Goal: Task Accomplishment & Management: Use online tool/utility

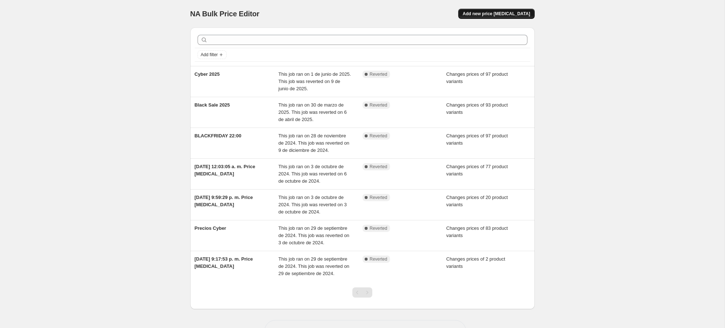
click at [481, 16] on span "Add new price change job" at bounding box center [495, 14] width 67 height 6
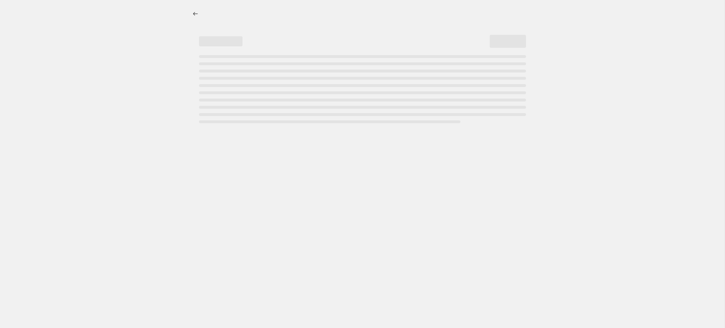
select select "percentage"
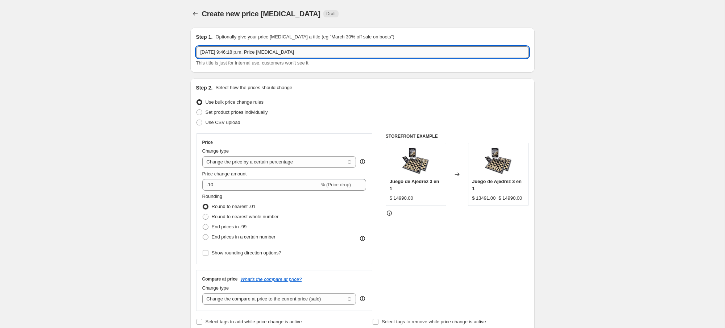
click at [223, 51] on input "5 oct 2025, 9:46:18 p.m. Price change job" at bounding box center [362, 52] width 333 height 12
type input "c"
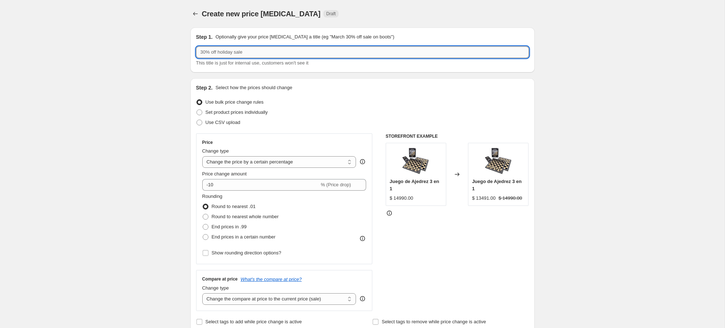
click at [202, 53] on input "text" at bounding box center [362, 52] width 333 height 12
type input "Cyber oct"
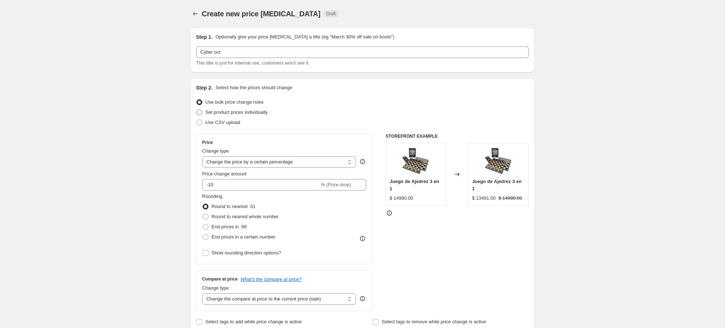
click at [238, 112] on span "Set product prices individually" at bounding box center [236, 111] width 62 height 5
click at [197, 110] on input "Set product prices individually" at bounding box center [196, 109] width 0 height 0
radio input "true"
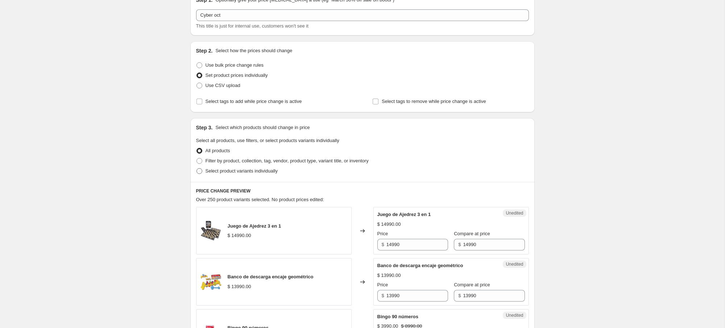
scroll to position [38, 0]
click at [242, 160] on span "Filter by product, collection, tag, vendor, product type, variant title, or inv…" at bounding box center [286, 159] width 163 height 5
click at [197, 158] on input "Filter by product, collection, tag, vendor, product type, variant title, or inv…" at bounding box center [196, 157] width 0 height 0
radio input "true"
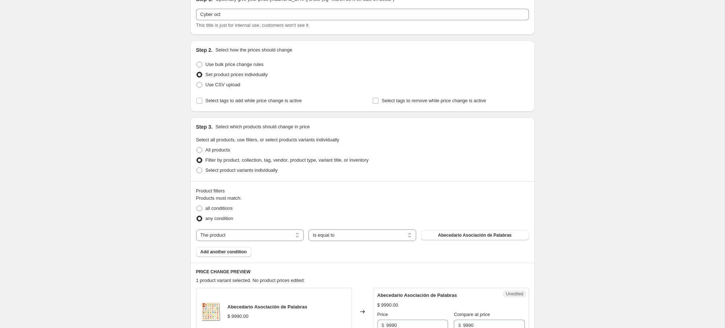
scroll to position [53, 0]
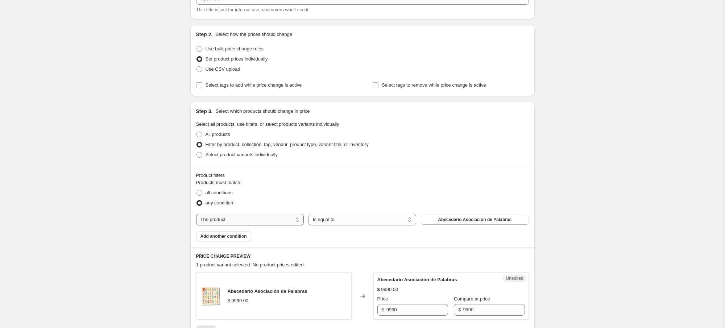
click at [228, 219] on select "The product The product's collection The product's tag The product's vendor The…" at bounding box center [250, 220] width 108 height 12
select select "inventory_quantity"
click at [340, 222] on select "Is equal to Is not equal to Is greater than Is less than" at bounding box center [362, 220] width 108 height 12
select select ">"
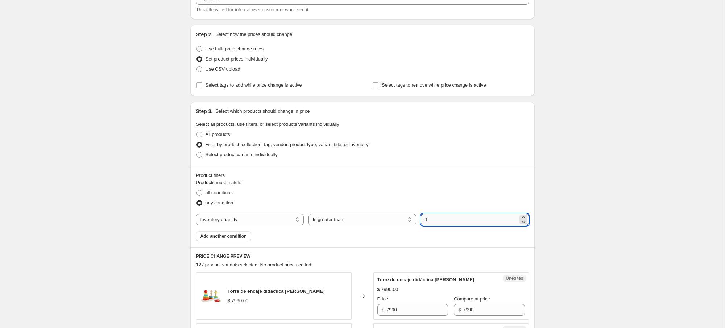
click at [434, 220] on input "1" at bounding box center [469, 220] width 97 height 12
type input "0"
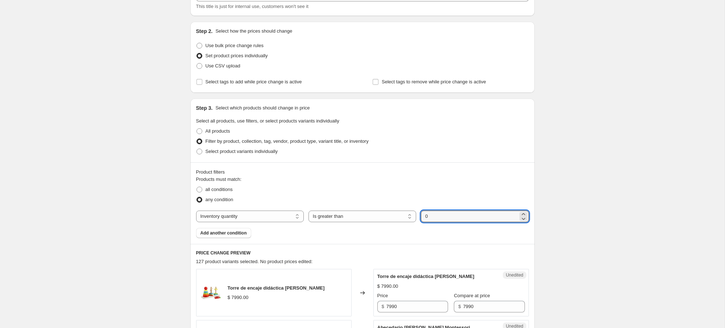
click at [428, 238] on div "Product filters Products must match: all conditions any condition The product T…" at bounding box center [362, 203] width 344 height 82
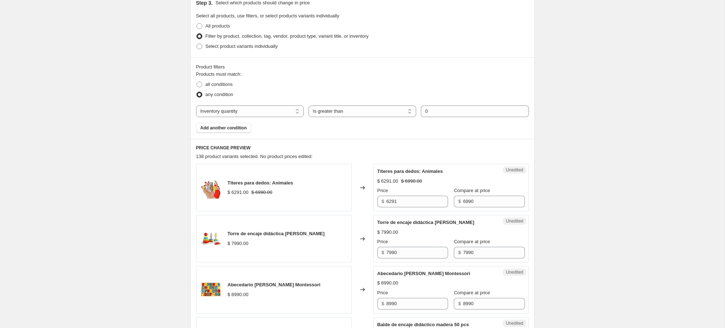
scroll to position [164, 0]
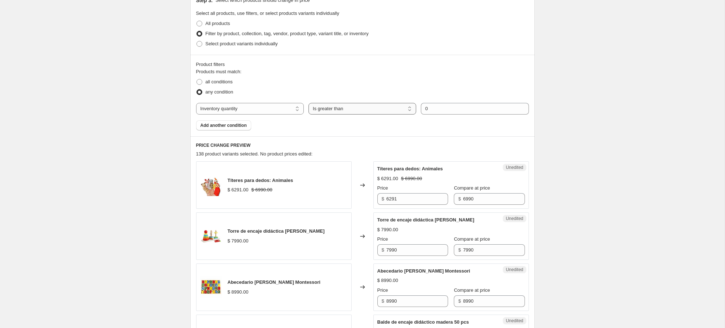
click at [340, 112] on select "Is equal to Is not equal to Is greater than Is less than" at bounding box center [362, 109] width 108 height 12
select select "not_equal"
click at [244, 106] on select "The product The product's collection The product's tag The product's vendor The…" at bounding box center [250, 109] width 108 height 12
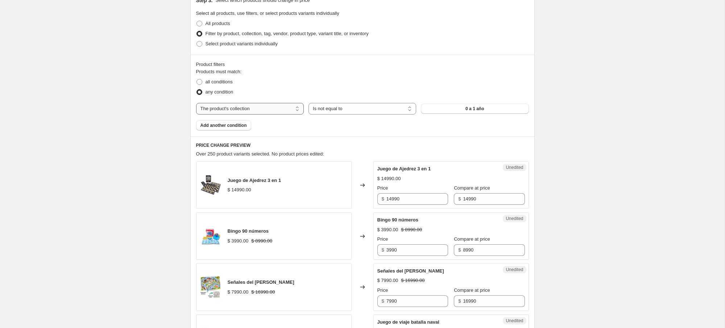
click at [233, 107] on select "The product The product's collection The product's tag The product's vendor The…" at bounding box center [250, 109] width 108 height 12
select select "product_status"
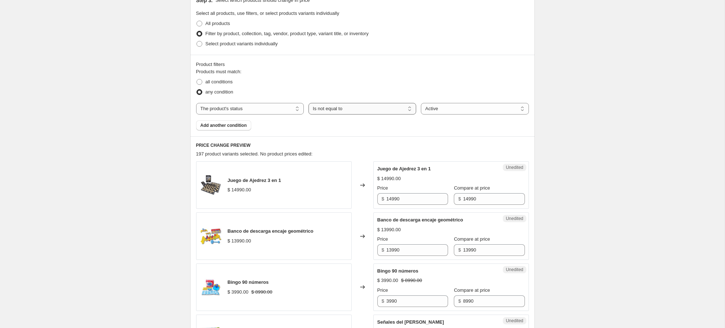
click at [357, 110] on select "Is equal to Is not equal to" at bounding box center [362, 109] width 108 height 12
select select "equal"
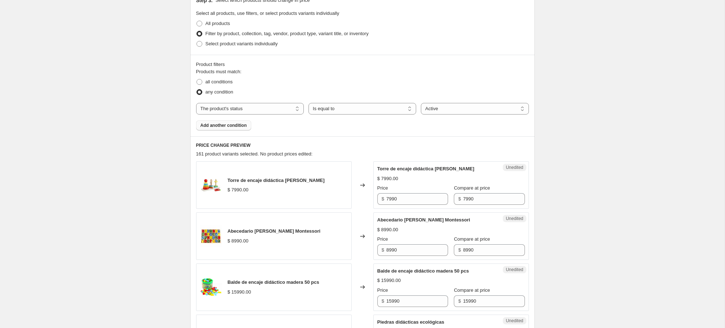
click at [241, 127] on span "Add another condition" at bounding box center [223, 125] width 46 height 6
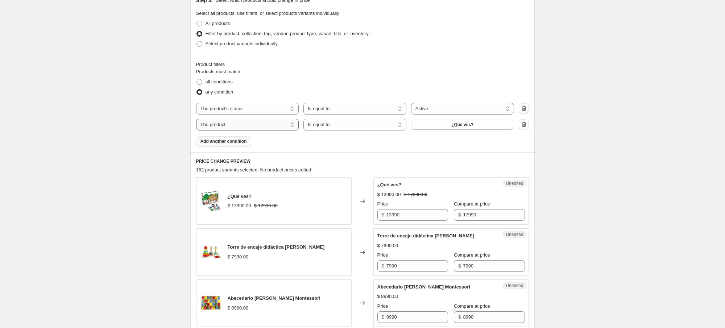
click at [242, 127] on select "The product The product's collection The product's tag The product's vendor The…" at bounding box center [247, 125] width 103 height 12
click at [229, 125] on select "The product The product's collection The product's tag The product's vendor The…" at bounding box center [247, 125] width 103 height 12
select select "inventory_quantity"
click at [313, 125] on select "Is equal to Is not equal to Is greater than Is less than" at bounding box center [354, 125] width 103 height 12
select select "not_equal"
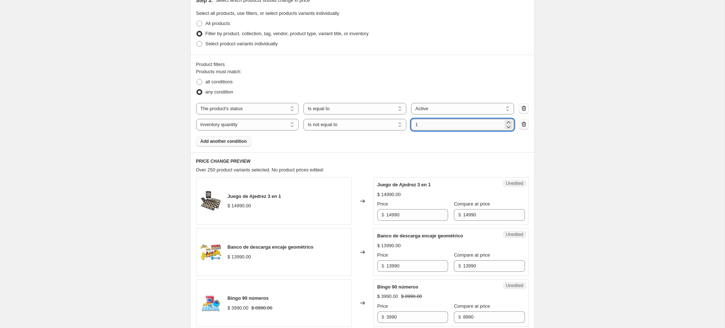
click at [424, 125] on input "1" at bounding box center [457, 125] width 92 height 12
type input "0"
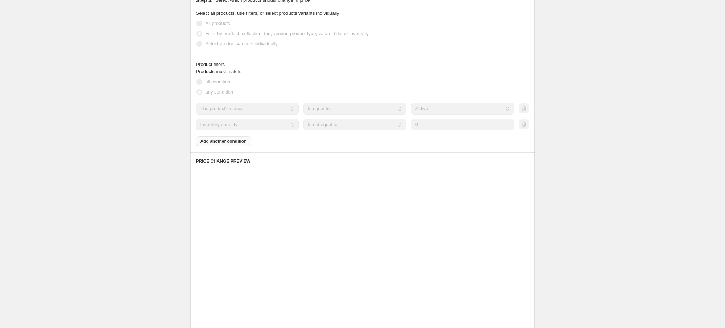
click at [354, 147] on div "Product filters Products must match: all conditions any condition The product T…" at bounding box center [362, 103] width 344 height 97
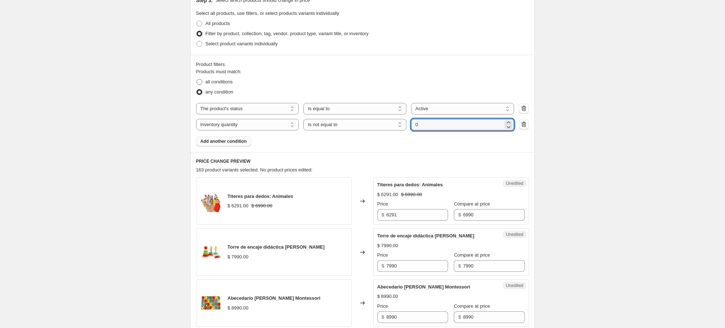
click at [216, 82] on span "all conditions" at bounding box center [218, 81] width 27 height 5
click at [197, 79] on input "all conditions" at bounding box center [196, 79] width 0 height 0
radio input "true"
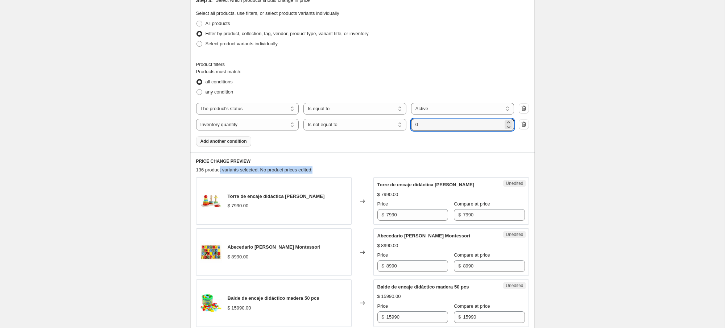
drag, startPoint x: 237, startPoint y: 168, endPoint x: 336, endPoint y: 169, distance: 99.3
click at [336, 169] on div "136 product variants selected. No product prices edited:" at bounding box center [362, 169] width 333 height 7
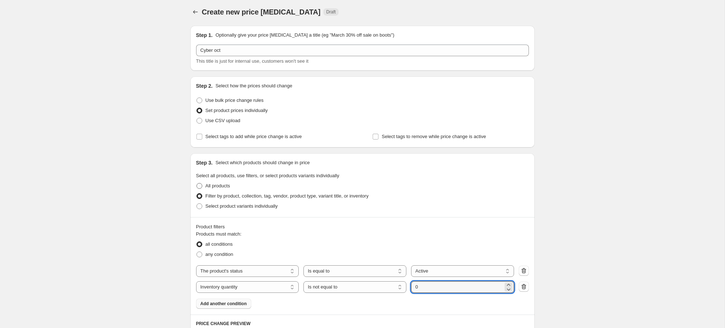
scroll to position [1, 0]
drag, startPoint x: 484, startPoint y: 138, endPoint x: 380, endPoint y: 135, distance: 103.7
click at [380, 135] on div "Select tags to remove while price change is active" at bounding box center [450, 137] width 156 height 10
click at [521, 145] on div "Step 2. Select how the prices should change Use bulk price change rules Set pro…" at bounding box center [362, 112] width 344 height 71
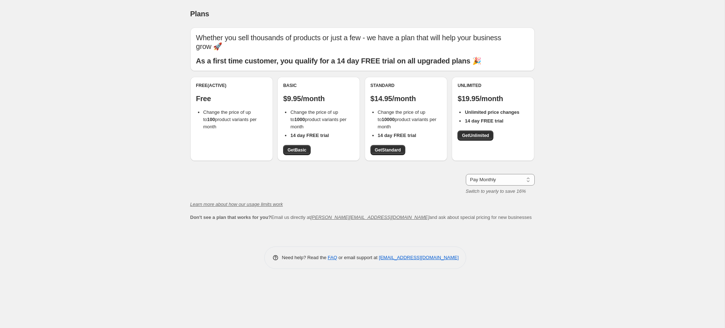
drag, startPoint x: 219, startPoint y: 102, endPoint x: 228, endPoint y: 120, distance: 20.3
click at [228, 120] on li "Change the price of up to 100 product variants per month" at bounding box center [235, 120] width 64 height 22
drag, startPoint x: 298, startPoint y: 103, endPoint x: 312, endPoint y: 117, distance: 20.5
click at [312, 117] on li "Change the price of up to 1000 product variants per month" at bounding box center [322, 120] width 64 height 22
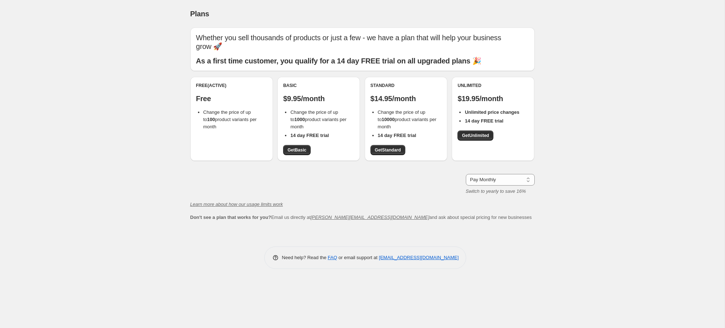
drag, startPoint x: 312, startPoint y: 117, endPoint x: 309, endPoint y: 129, distance: 12.3
click at [312, 117] on li "Change the price of up to 1000 product variants per month" at bounding box center [322, 120] width 64 height 22
click at [302, 147] on span "Get Basic" at bounding box center [296, 150] width 19 height 6
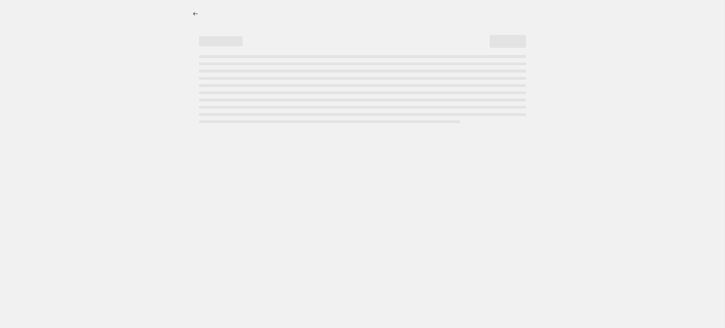
select select "percentage"
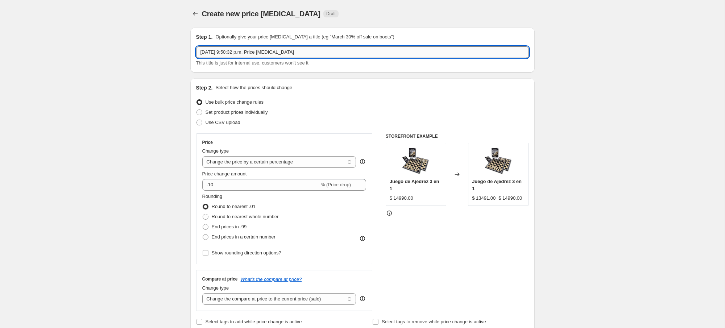
click at [225, 52] on input "5 oct 2025, 9:50:32 p.m. Price change job" at bounding box center [362, 52] width 333 height 12
type input "Cyber Oct"
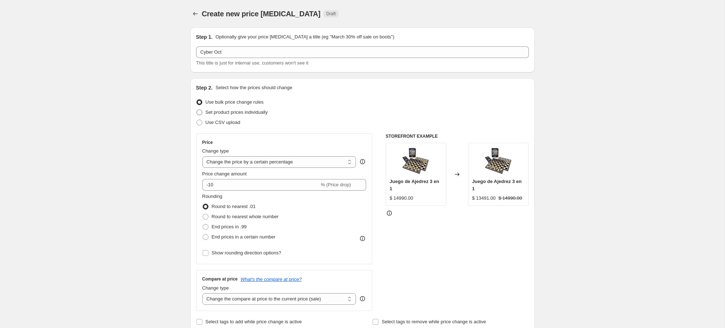
click at [223, 112] on span "Set product prices individually" at bounding box center [236, 111] width 62 height 5
click at [197, 110] on input "Set product prices individually" at bounding box center [196, 109] width 0 height 0
radio input "true"
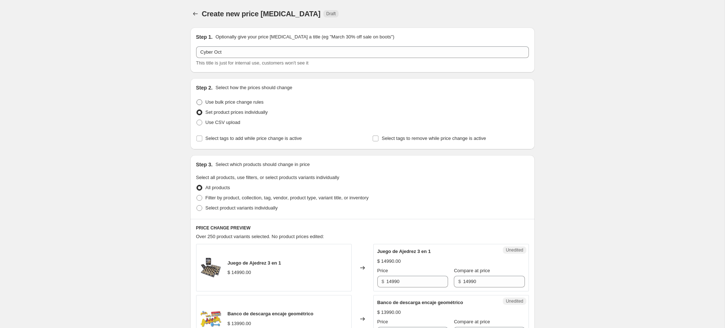
click at [213, 103] on span "Use bulk price change rules" at bounding box center [234, 101] width 58 height 5
click at [197, 100] on input "Use bulk price change rules" at bounding box center [196, 99] width 0 height 0
radio input "true"
select select "percentage"
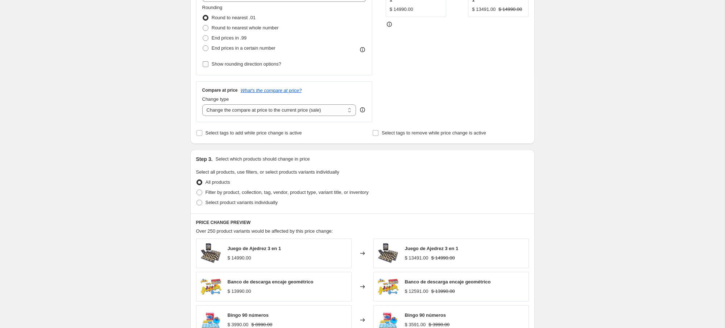
scroll to position [191, 0]
click at [247, 200] on span "Select product variants individually" at bounding box center [241, 200] width 72 height 5
click at [197, 198] on input "Select product variants individually" at bounding box center [196, 198] width 0 height 0
radio input "true"
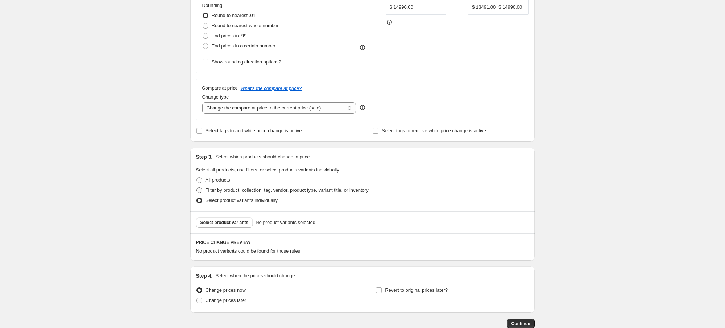
scroll to position [211, 0]
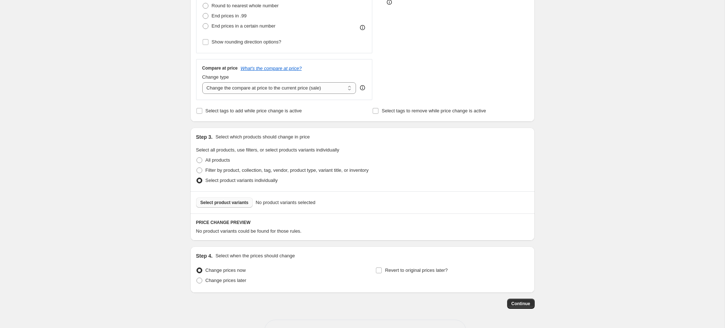
click at [232, 200] on span "Select product variants" at bounding box center [224, 203] width 48 height 6
click at [254, 171] on span "Filter by product, collection, tag, vendor, product type, variant title, or inv…" at bounding box center [286, 169] width 163 height 5
click at [197, 168] on input "Filter by product, collection, tag, vendor, product type, variant title, or inv…" at bounding box center [196, 167] width 0 height 0
radio input "true"
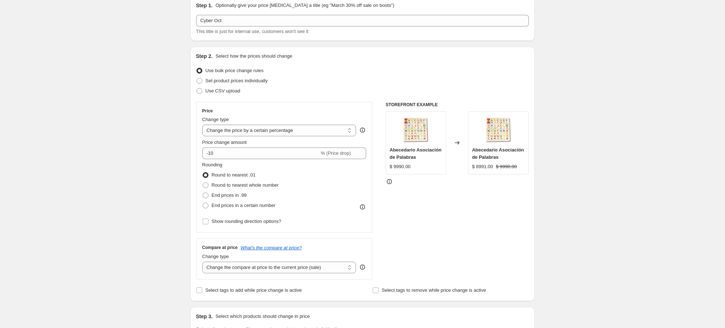
scroll to position [0, 0]
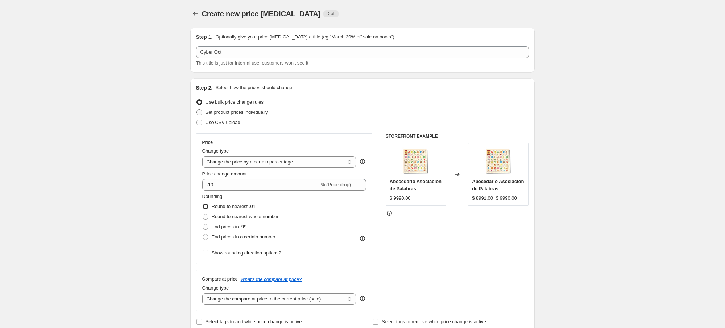
click at [225, 114] on span "Set product prices individually" at bounding box center [236, 111] width 62 height 5
click at [197, 110] on input "Set product prices individually" at bounding box center [196, 109] width 0 height 0
radio input "true"
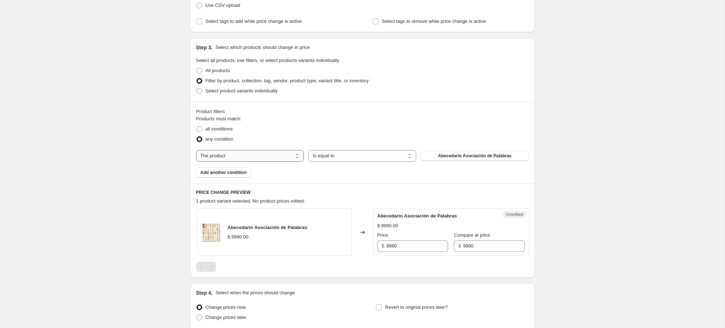
scroll to position [118, 0]
click at [270, 153] on select "The product The product's collection The product's tag The product's vendor The…" at bounding box center [250, 155] width 108 height 12
select select "product_status"
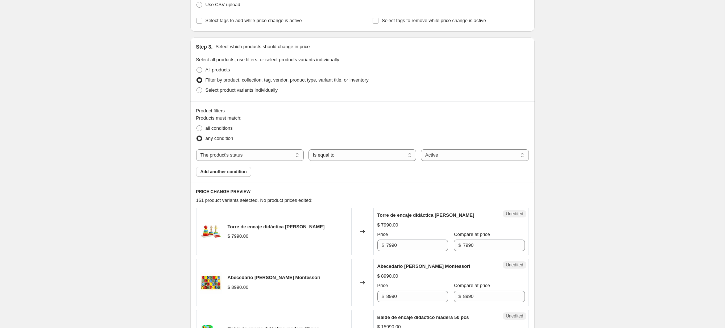
click at [321, 170] on div "Products must match: all conditions any condition The product The product's col…" at bounding box center [362, 146] width 333 height 62
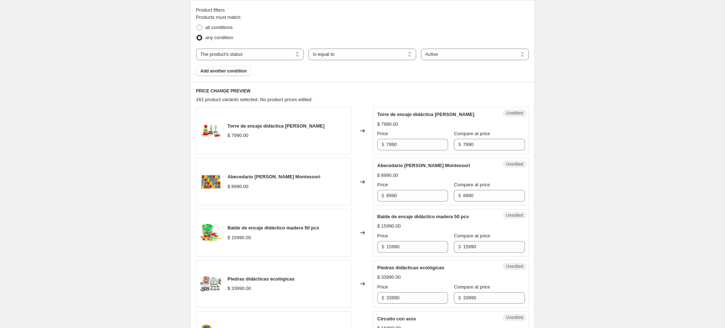
scroll to position [108, 0]
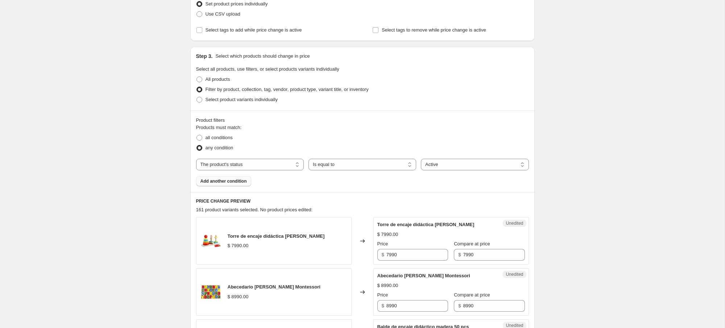
click at [240, 179] on span "Add another condition" at bounding box center [223, 181] width 46 height 6
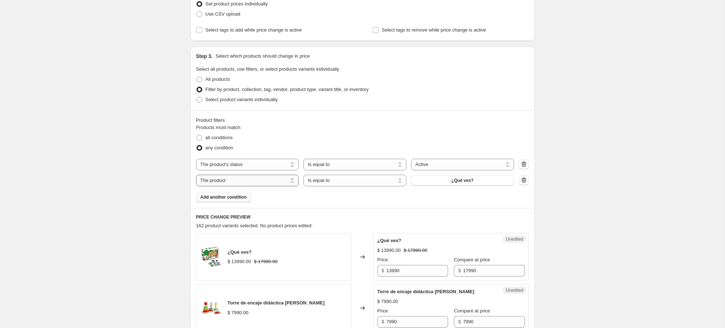
click at [241, 182] on select "The product The product's collection The product's tag The product's vendor The…" at bounding box center [247, 181] width 103 height 12
select select "inventory_quantity"
click at [335, 181] on select "Is equal to Is not equal to Is greater than Is less than" at bounding box center [354, 181] width 103 height 12
select select "not_equal"
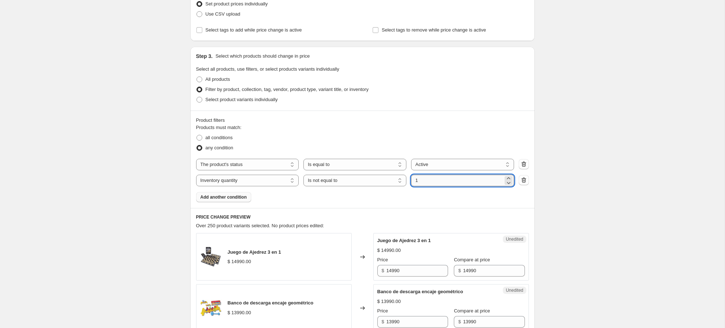
click at [424, 181] on input "1" at bounding box center [457, 181] width 92 height 12
type input "0"
click at [226, 137] on span "all conditions" at bounding box center [218, 137] width 27 height 5
click at [197, 135] on input "all conditions" at bounding box center [196, 135] width 0 height 0
radio input "true"
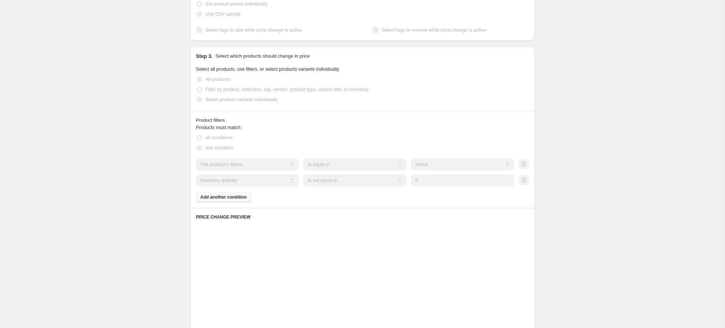
click at [258, 136] on div "all conditions" at bounding box center [362, 138] width 333 height 10
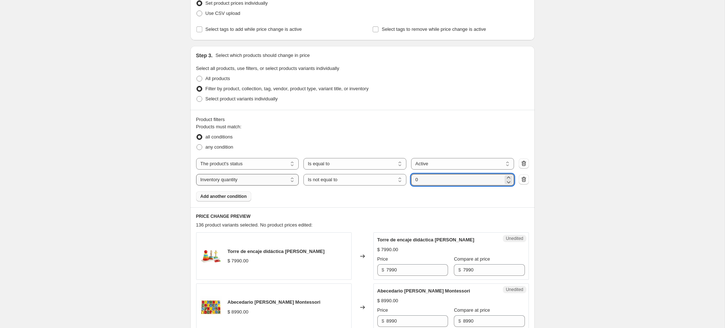
click at [259, 181] on select "The product The product's collection The product's tag The product's vendor The…" at bounding box center [247, 180] width 103 height 12
select select "collection"
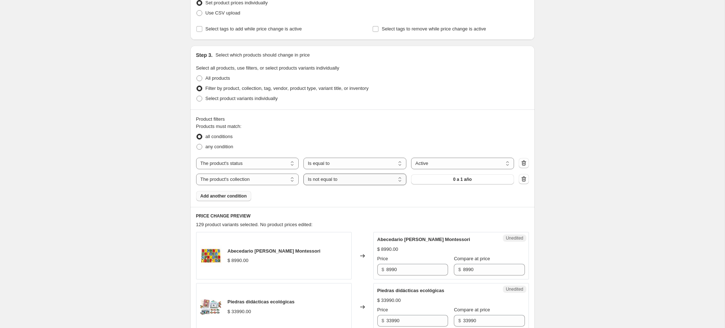
click at [372, 182] on select "Is equal to Is not equal to" at bounding box center [354, 180] width 103 height 12
select select "equal"
click at [441, 181] on button "0 a 1 año" at bounding box center [462, 179] width 103 height 10
click at [228, 179] on select "The product The product's collection The product's tag The product's vendor The…" at bounding box center [247, 180] width 103 height 12
select select "inventory_quantity"
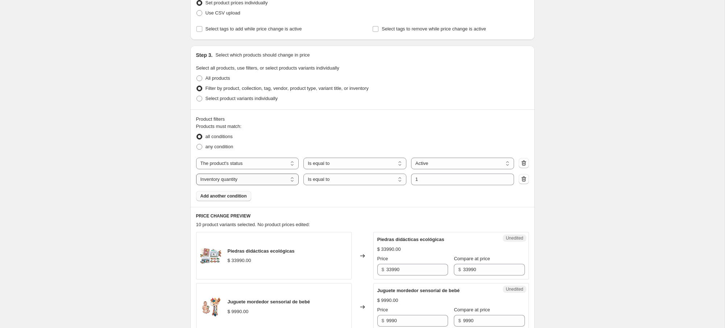
click at [235, 178] on select "The product The product's collection The product's tag The product's vendor The…" at bounding box center [247, 180] width 103 height 12
click at [326, 180] on select "Is equal to Is not equal to Is greater than Is less than" at bounding box center [354, 180] width 103 height 12
click at [524, 180] on icon "button" at bounding box center [524, 179] width 1 height 2
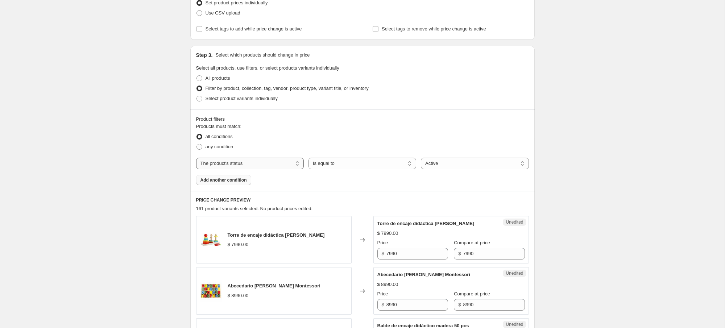
click at [246, 165] on select "The product The product's collection The product's tag The product's vendor The…" at bounding box center [250, 164] width 108 height 12
select select "inventory_quantity"
click at [343, 163] on select "Is equal to Is not equal to Is greater than Is less than" at bounding box center [362, 164] width 108 height 12
select select "not_equal"
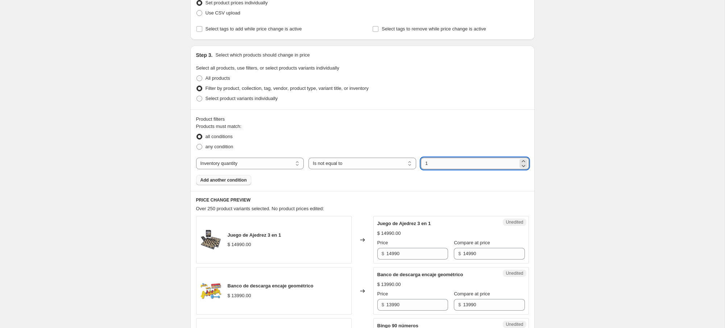
click at [432, 165] on input "1" at bounding box center [469, 164] width 97 height 12
type input "0"
click at [272, 182] on div "Products must match: all conditions any condition The product The product's col…" at bounding box center [362, 154] width 333 height 62
click at [275, 180] on div "Products must match: all conditions any condition The product The product's col…" at bounding box center [362, 154] width 333 height 62
click at [228, 162] on select "The product The product's collection The product's tag The product's vendor The…" at bounding box center [250, 164] width 108 height 12
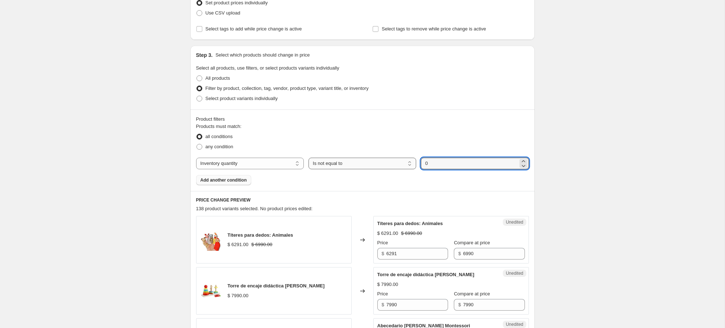
click at [344, 163] on select "Is equal to Is not equal to Is greater than Is less than" at bounding box center [362, 164] width 108 height 12
select select ">"
click at [332, 166] on select "Is equal to Is not equal to Is greater than Is less than" at bounding box center [362, 164] width 108 height 12
click at [219, 164] on select "The product The product's collection The product's tag The product's vendor The…" at bounding box center [250, 164] width 108 height 12
select select "product_status"
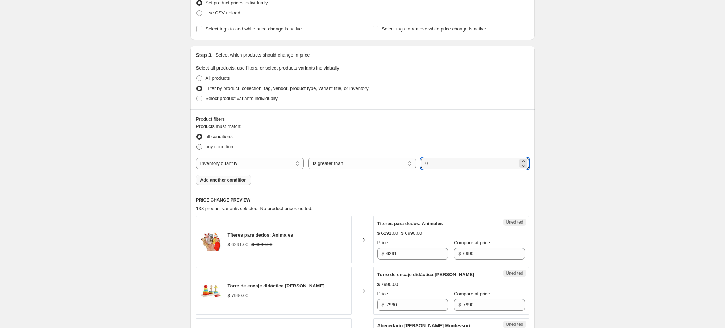
select select "equal"
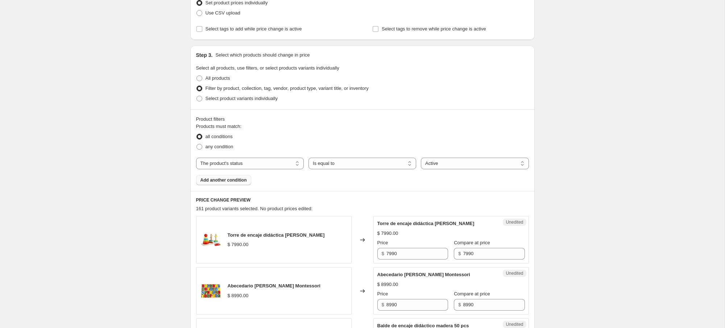
click at [210, 175] on button "Add another condition" at bounding box center [223, 180] width 55 height 10
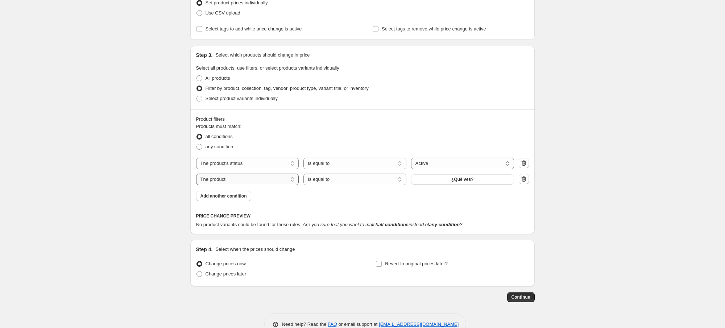
click at [219, 175] on select "The product The product's collection The product's tag The product's vendor The…" at bounding box center [247, 180] width 103 height 12
select select "inventory_quantity"
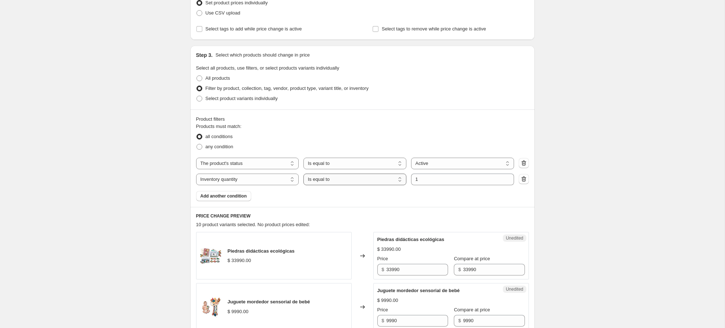
click at [311, 179] on select "Is equal to Is not equal to Is greater than Is less than" at bounding box center [354, 180] width 103 height 12
select select "not_equal"
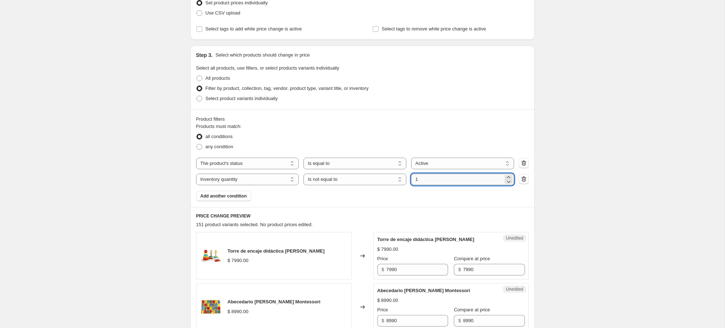
click at [432, 179] on input "1" at bounding box center [457, 180] width 92 height 12
type input "0"
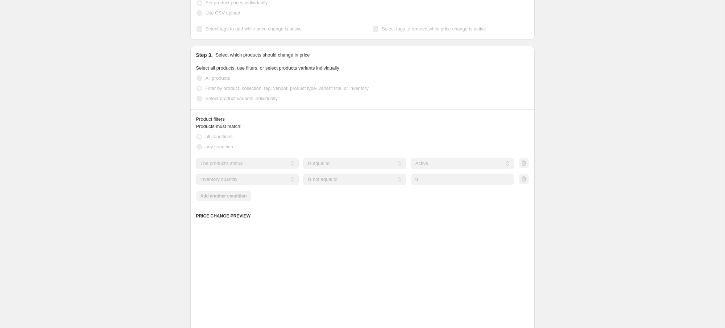
click at [407, 194] on div "Products must match: all conditions any condition The product The product's col…" at bounding box center [362, 162] width 333 height 78
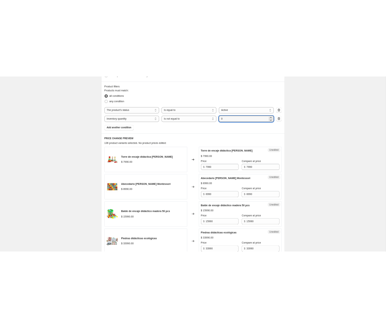
scroll to position [210, 0]
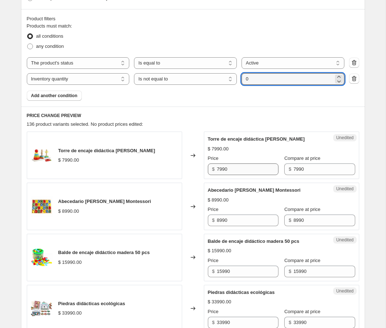
click at [218, 168] on div "$ 7990" at bounding box center [243, 169] width 71 height 12
click at [219, 168] on input "7990" at bounding box center [248, 169] width 62 height 12
type input "5990"
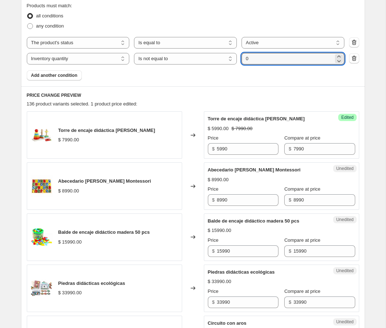
scroll to position [233, 0]
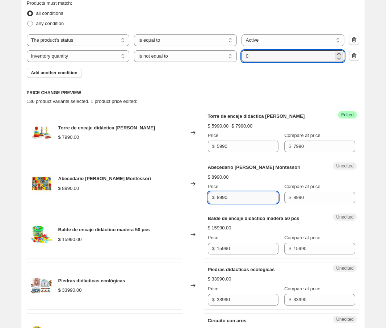
click at [223, 197] on input "8990" at bounding box center [248, 198] width 62 height 12
click at [221, 197] on input "8990" at bounding box center [248, 198] width 62 height 12
type input "6990"
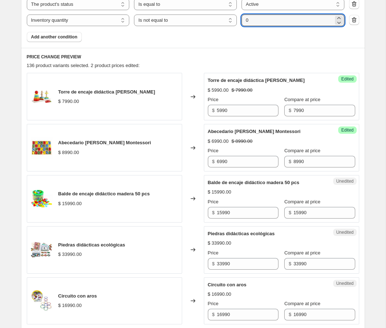
scroll to position [275, 0]
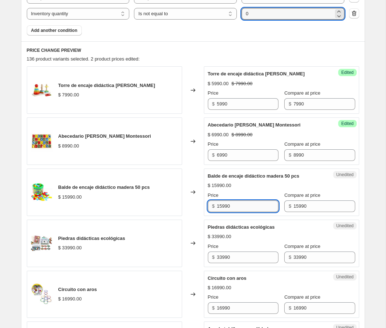
click at [224, 204] on input "15990" at bounding box center [248, 206] width 62 height 12
click at [223, 207] on input "15990" at bounding box center [248, 206] width 62 height 12
type input "10990"
drag, startPoint x: 275, startPoint y: 217, endPoint x: 258, endPoint y: 221, distance: 17.3
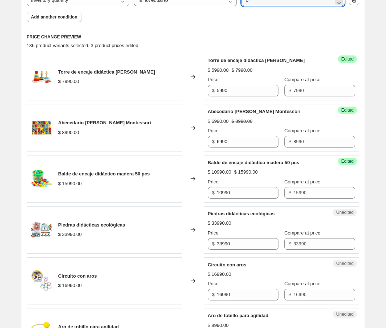
scroll to position [292, 0]
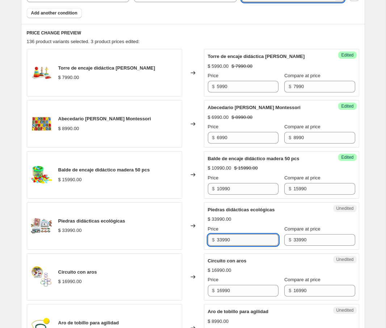
click at [223, 239] on input "33990" at bounding box center [248, 240] width 62 height 12
click at [225, 241] on input "990" at bounding box center [248, 240] width 62 height 12
type input "13596"
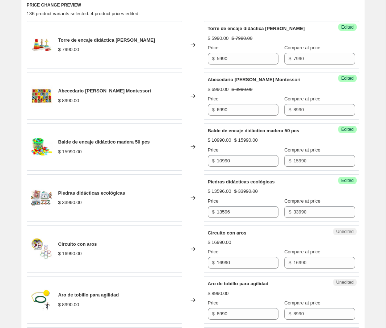
scroll to position [322, 0]
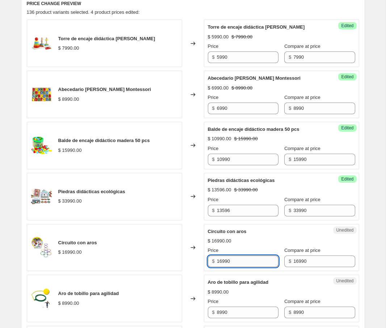
click at [221, 261] on input "16990" at bounding box center [248, 261] width 62 height 12
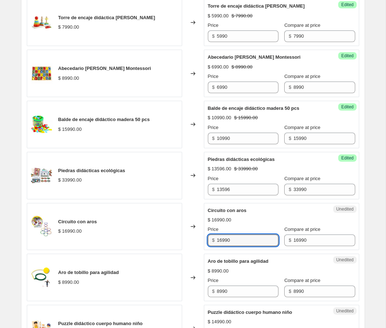
scroll to position [344, 0]
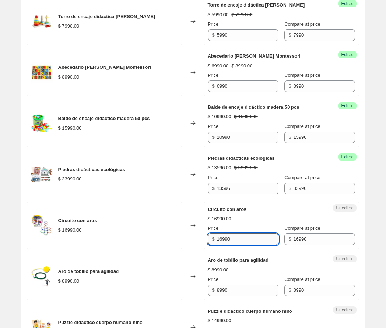
click at [221, 241] on input "16990" at bounding box center [248, 239] width 62 height 12
click at [220, 240] on input "16990" at bounding box center [248, 239] width 62 height 12
drag, startPoint x: 222, startPoint y: 239, endPoint x: 238, endPoint y: 238, distance: 16.0
click at [222, 239] on input "16990" at bounding box center [248, 239] width 62 height 12
type input "12990"
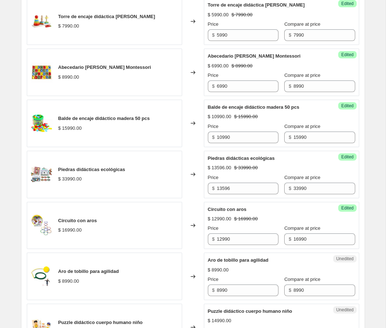
click at [236, 247] on div "Success Edited Circuito con aros $ 12990.00 $ 16990.00 Price $ 12990 Compare at…" at bounding box center [281, 225] width 155 height 47
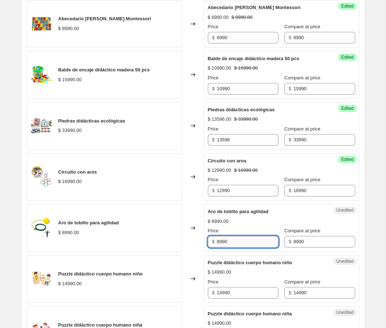
click at [227, 242] on input "8990" at bounding box center [248, 242] width 62 height 12
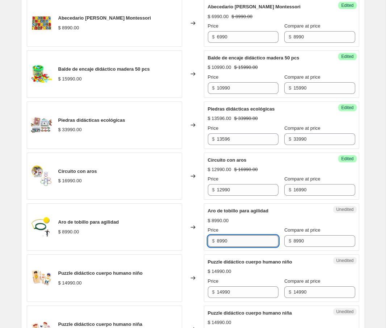
click at [220, 242] on input "8990" at bounding box center [248, 241] width 62 height 12
type input "6790"
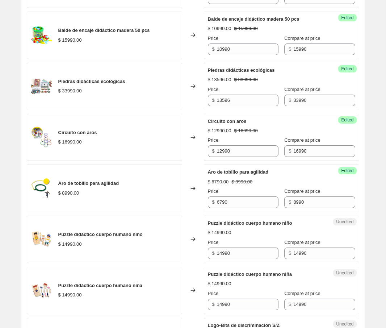
scroll to position [432, 0]
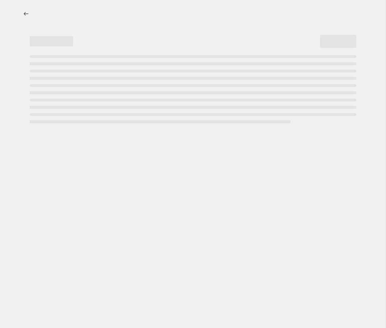
select select "percentage"
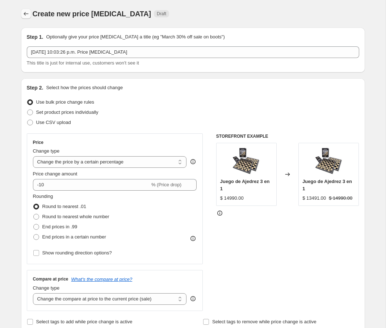
click at [24, 14] on icon "Price change jobs" at bounding box center [26, 14] width 5 height 4
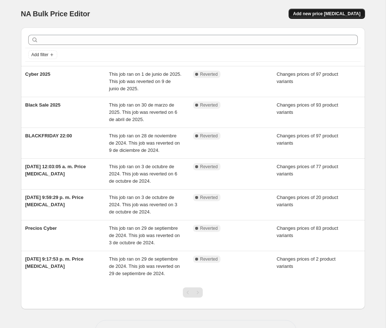
click at [328, 16] on span "Add new price [MEDICAL_DATA]" at bounding box center [326, 14] width 67 height 6
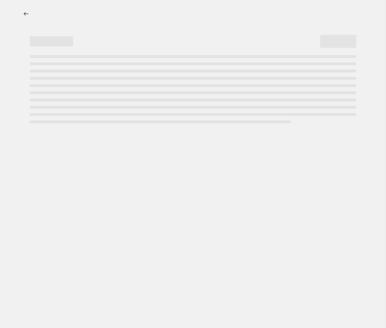
select select "percentage"
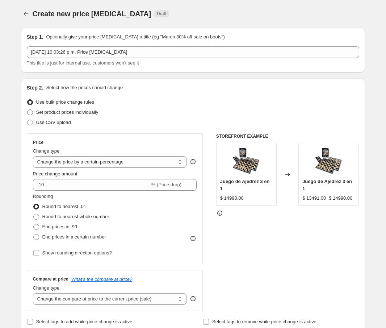
click at [53, 111] on span "Set product prices individually" at bounding box center [67, 111] width 62 height 5
click at [28, 110] on input "Set product prices individually" at bounding box center [27, 109] width 0 height 0
radio input "true"
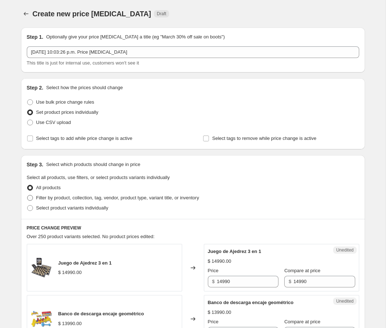
click at [60, 194] on span "Filter by product, collection, tag, vendor, product type, variant title, or inv…" at bounding box center [117, 197] width 163 height 7
click at [28, 195] on input "Filter by product, collection, tag, vendor, product type, variant title, or inv…" at bounding box center [27, 195] width 0 height 0
radio input "true"
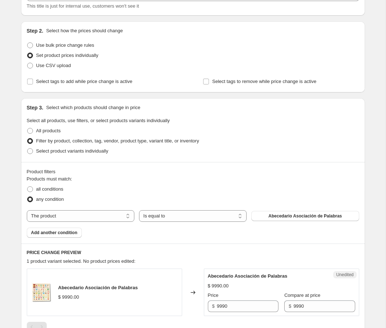
scroll to position [59, 0]
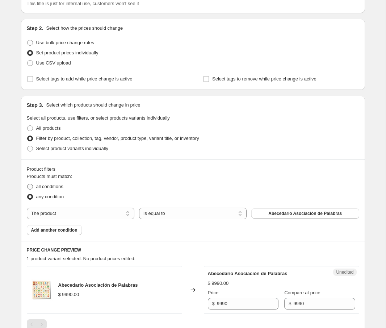
drag, startPoint x: 51, startPoint y: 188, endPoint x: 51, endPoint y: 199, distance: 10.1
click at [50, 188] on span "all conditions" at bounding box center [49, 186] width 27 height 5
click at [28, 184] on input "all conditions" at bounding box center [27, 184] width 0 height 0
radio input "true"
click at [64, 216] on select "The product The product's collection The product's tag The product's vendor The…" at bounding box center [81, 214] width 108 height 12
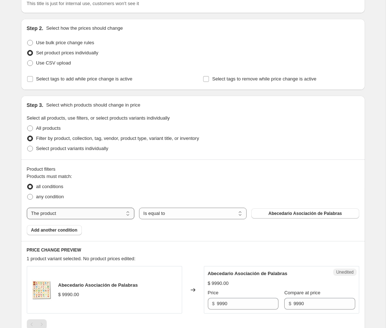
select select "product_status"
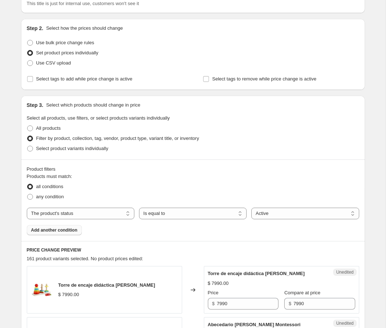
click at [60, 231] on span "Add another condition" at bounding box center [54, 230] width 46 height 6
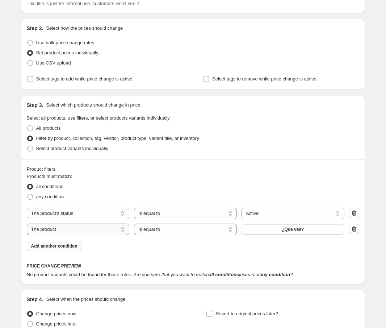
click at [64, 230] on select "The product The product's collection The product's tag The product's vendor The…" at bounding box center [78, 230] width 103 height 12
select select "inventory_quantity"
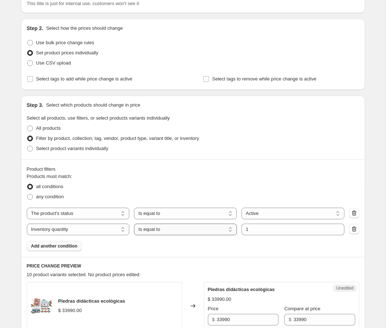
click at [174, 226] on select "Is equal to Is not equal to Is greater than Is less than" at bounding box center [185, 230] width 103 height 12
select select "not_equal"
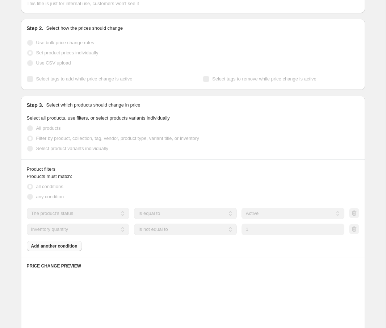
click at [249, 230] on input "1" at bounding box center [293, 230] width 103 height 12
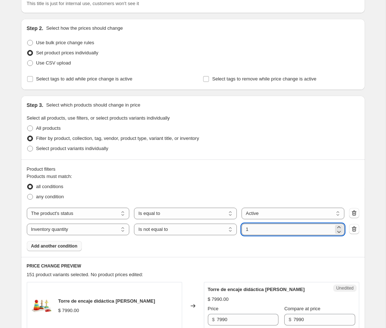
click at [251, 229] on input "1" at bounding box center [288, 230] width 92 height 12
type input "0"
click at [201, 243] on div "Products must match: all conditions any condition The product The product's col…" at bounding box center [193, 212] width 333 height 78
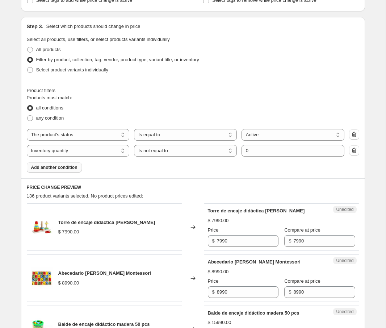
scroll to position [138, 0]
click at [219, 241] on input "7990" at bounding box center [248, 241] width 62 height 12
type input "5990"
click at [221, 255] on div "Unedited Abecedario [PERSON_NAME] Montessori $ 8990.00 Price $ 8990 Compare at …" at bounding box center [281, 277] width 155 height 47
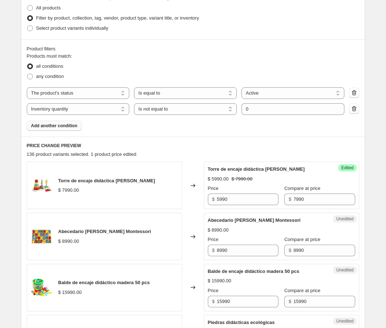
scroll to position [191, 0]
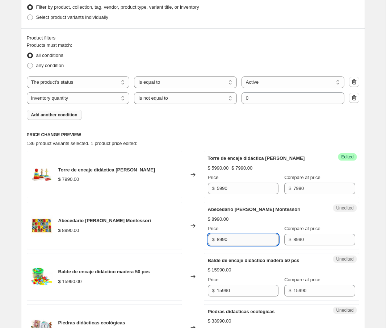
click at [221, 241] on input "8990" at bounding box center [248, 240] width 62 height 12
type input "6990"
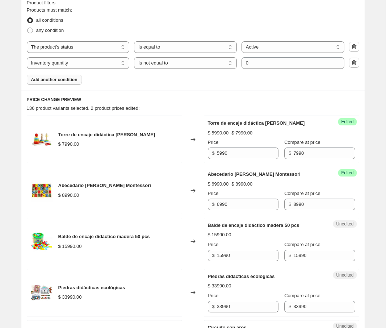
scroll to position [236, 0]
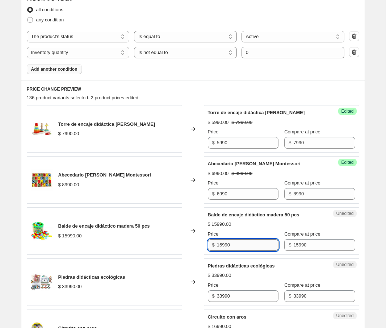
click at [221, 246] on input "15990" at bounding box center [248, 245] width 62 height 12
type input "10990"
click at [252, 258] on div "Unedited Piedras didácticas ecológicas $ 33990.00 Price $ 33990 Compare at pric…" at bounding box center [281, 281] width 155 height 47
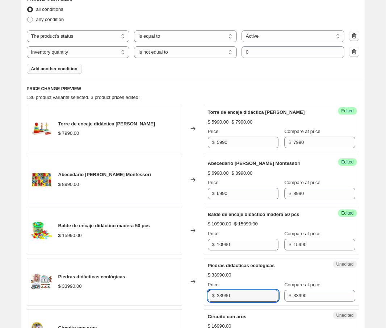
drag, startPoint x: 222, startPoint y: 296, endPoint x: 213, endPoint y: 296, distance: 9.8
click at [213, 296] on div "$ 33990" at bounding box center [243, 296] width 71 height 12
type input "3"
type input "13596"
click at [221, 286] on div "Price" at bounding box center [243, 284] width 71 height 7
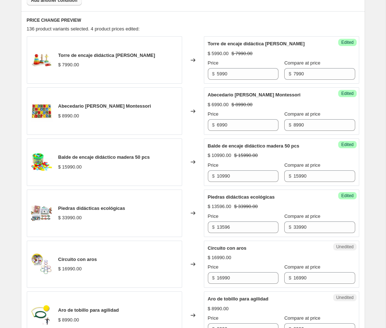
scroll to position [306, 0]
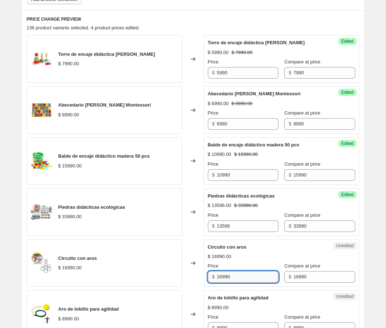
click at [224, 276] on input "16990" at bounding box center [248, 277] width 62 height 12
click at [222, 278] on input "16990" at bounding box center [248, 277] width 62 height 12
type input "13990"
drag, startPoint x: 225, startPoint y: 288, endPoint x: 221, endPoint y: 287, distance: 4.4
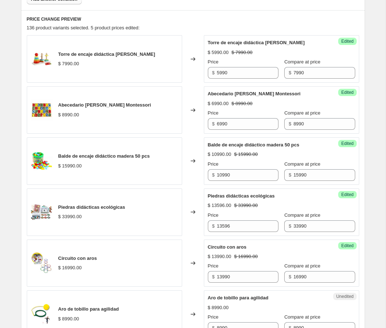
scroll to position [355, 0]
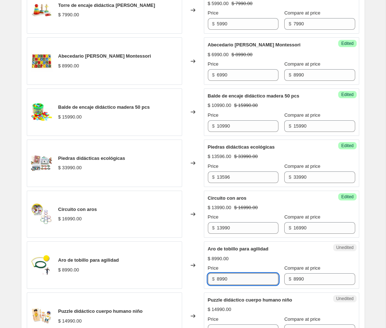
click at [221, 280] on input "8990" at bounding box center [248, 279] width 62 height 12
drag, startPoint x: 222, startPoint y: 279, endPoint x: 216, endPoint y: 279, distance: 6.6
click at [216, 279] on div "$ 8990" at bounding box center [243, 279] width 71 height 12
type input "6790"
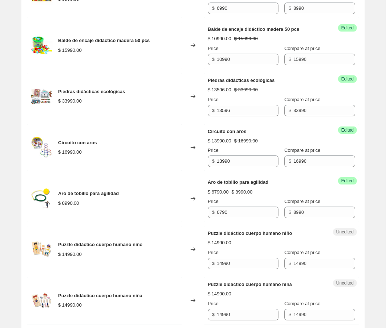
scroll to position [463, 0]
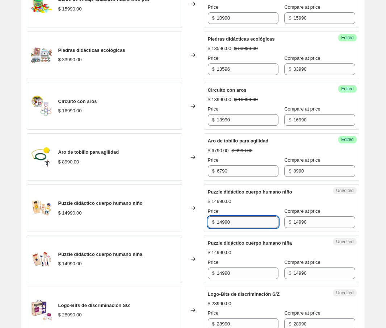
click at [221, 222] on input "14990" at bounding box center [248, 222] width 62 height 12
type input "10990"
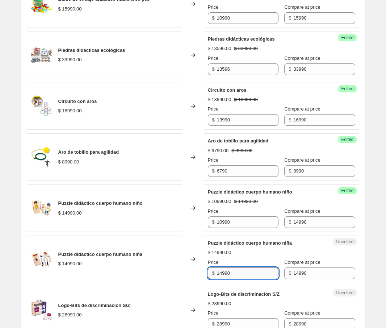
drag, startPoint x: 221, startPoint y: 272, endPoint x: 228, endPoint y: 272, distance: 6.5
click at [222, 272] on input "14990" at bounding box center [248, 273] width 62 height 12
type input "10990"
click at [271, 280] on div "Success Edited Puzzle didáctico cuerpo humano niña $ 10990.00 $ 14990.00 Price …" at bounding box center [281, 259] width 155 height 47
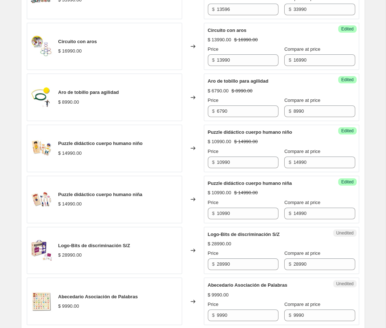
scroll to position [521, 0]
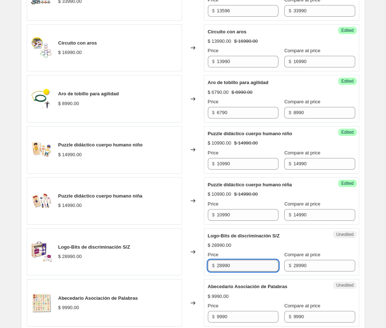
click at [228, 266] on input "28990" at bounding box center [248, 266] width 62 height 12
click at [222, 265] on input "28990" at bounding box center [248, 266] width 62 height 12
type input "11596"
click at [223, 274] on div "Success Edited Logo-Bits de discriminación S/Z $ 11596.00 $ 28990.00 Price $ 11…" at bounding box center [281, 251] width 155 height 47
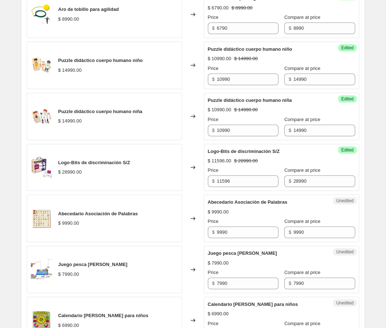
scroll to position [605, 0]
click at [220, 234] on input "9990" at bounding box center [248, 233] width 62 height 12
click at [220, 232] on input "9990" at bounding box center [248, 233] width 62 height 12
type input "6990"
click at [238, 245] on div "Torre de encaje didáctica [PERSON_NAME] $ 7990.00 Changed to Success Edited Tor…" at bounding box center [193, 244] width 333 height 1017
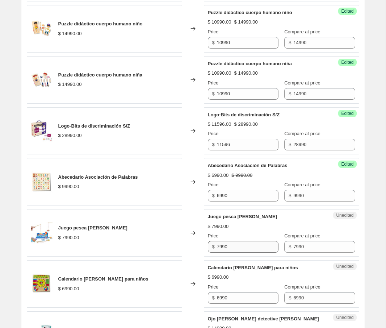
scroll to position [644, 0]
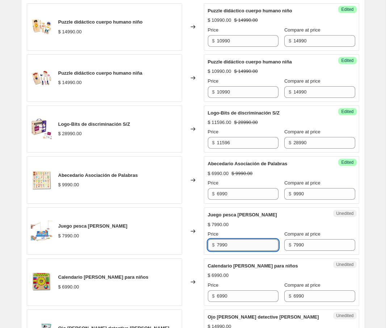
click at [219, 245] on input "7990" at bounding box center [248, 245] width 62 height 12
type input "5990"
click at [225, 256] on div "Torre de encaje didáctica [PERSON_NAME] $ 7990.00 Changed to Success Edited Tor…" at bounding box center [193, 205] width 333 height 1017
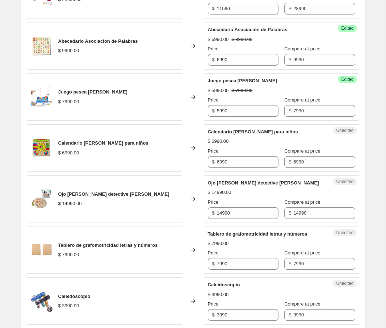
scroll to position [764, 0]
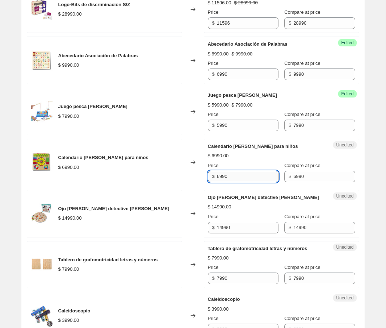
drag, startPoint x: 219, startPoint y: 175, endPoint x: 248, endPoint y: 175, distance: 28.6
click at [220, 175] on input "6990" at bounding box center [248, 177] width 62 height 12
type input "4990"
click at [236, 184] on div "Unedited Calendario [PERSON_NAME] para niños $ 6990.00 Price $ 4990 Compare at …" at bounding box center [281, 162] width 155 height 47
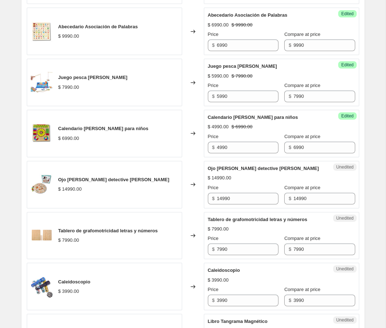
scroll to position [807, 0]
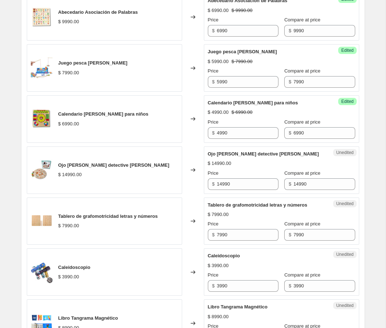
click at [210, 181] on div "$ 14990" at bounding box center [243, 184] width 71 height 12
click at [224, 183] on input "14990" at bounding box center [248, 184] width 62 height 12
click at [226, 183] on input "14990" at bounding box center [248, 184] width 62 height 12
type input "10690"
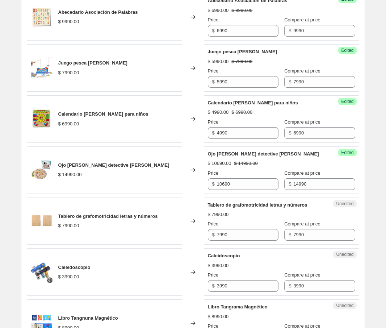
click at [244, 194] on div "Torre de encaje didáctica [PERSON_NAME] $ 7990.00 Changed to Success Edited Tor…" at bounding box center [193, 42] width 333 height 1017
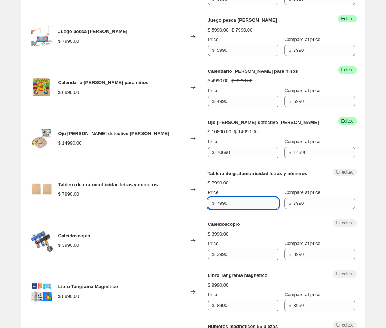
click at [224, 202] on input "7990" at bounding box center [248, 203] width 62 height 12
drag, startPoint x: 222, startPoint y: 203, endPoint x: 208, endPoint y: 203, distance: 14.1
click at [208, 203] on div "$ 7990" at bounding box center [243, 203] width 71 height 12
type input "5690"
click at [218, 211] on div "Success Edited Tablero de grafomotricidad letras y números $ 5690.00 $ 7990.00 …" at bounding box center [281, 189] width 155 height 47
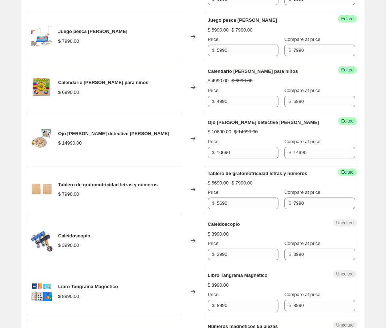
scroll to position [861, 0]
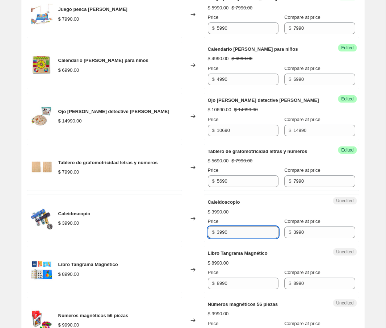
click at [224, 230] on input "3990" at bounding box center [248, 232] width 62 height 12
click at [221, 232] on input "3990" at bounding box center [248, 232] width 62 height 12
type input "1990"
click at [281, 246] on div "Unedited Libro Tangrama Magnético $ 8990.00 Price $ 8990 Compare at price $ 8990" at bounding box center [281, 269] width 155 height 47
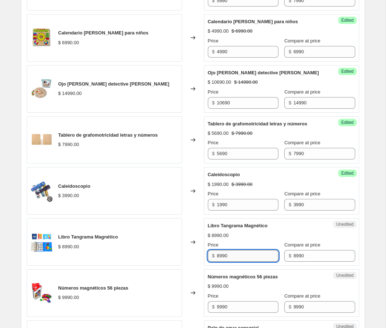
click at [255, 253] on input "8990" at bounding box center [248, 256] width 62 height 12
drag, startPoint x: 218, startPoint y: 255, endPoint x: 223, endPoint y: 255, distance: 4.7
click at [218, 255] on input "8990" at bounding box center [248, 256] width 62 height 12
type input "6990"
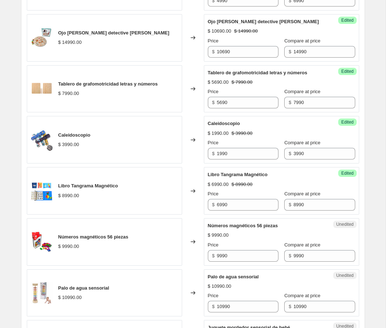
scroll to position [940, 0]
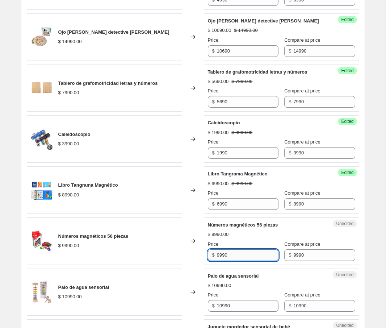
click at [218, 259] on input "9990" at bounding box center [248, 255] width 62 height 12
drag, startPoint x: 219, startPoint y: 255, endPoint x: 225, endPoint y: 255, distance: 5.8
click at [219, 255] on input "9990" at bounding box center [248, 255] width 62 height 12
type input "7990"
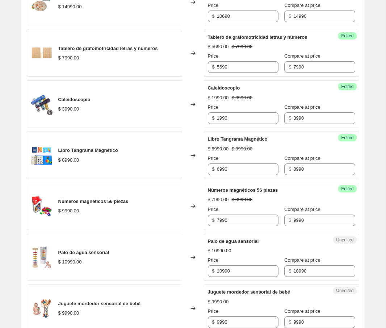
scroll to position [975, 0]
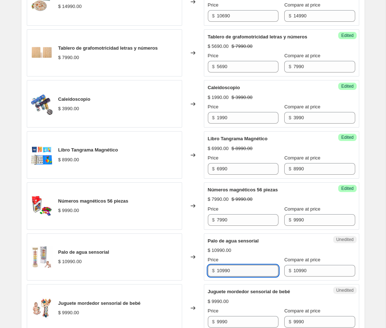
click at [222, 270] on input "10990" at bounding box center [248, 271] width 62 height 12
type input "8990"
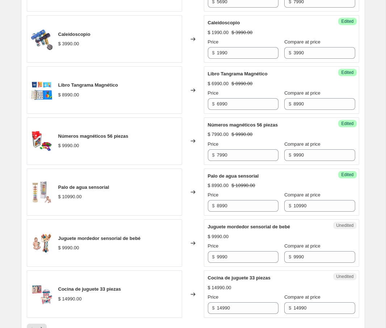
scroll to position [1042, 0]
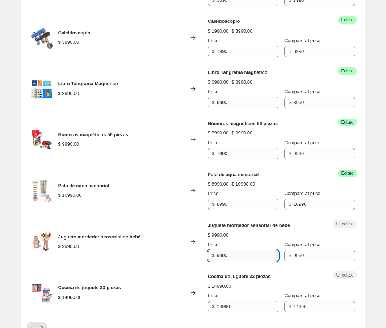
click at [224, 258] on input "9990" at bounding box center [248, 256] width 62 height 12
click at [219, 254] on input "9990" at bounding box center [248, 256] width 62 height 12
type input "6990"
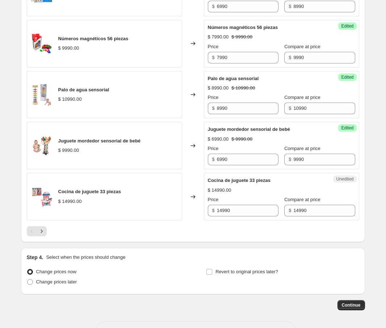
scroll to position [1139, 0]
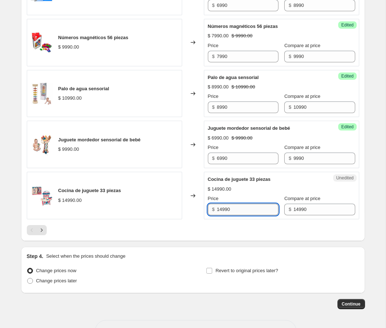
click at [218, 212] on input "14990" at bounding box center [248, 210] width 62 height 12
drag, startPoint x: 222, startPoint y: 209, endPoint x: 215, endPoint y: 211, distance: 7.3
click at [215, 211] on div "$ 14990" at bounding box center [243, 210] width 71 height 12
click at [243, 211] on input "5996990" at bounding box center [248, 210] width 62 height 12
type input "5996"
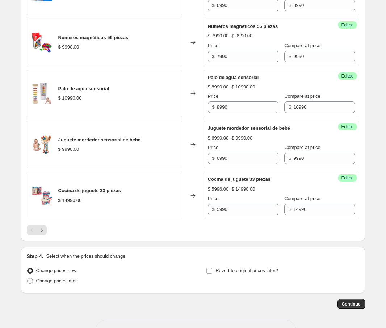
click at [347, 307] on button "Continue" at bounding box center [352, 304] width 28 height 10
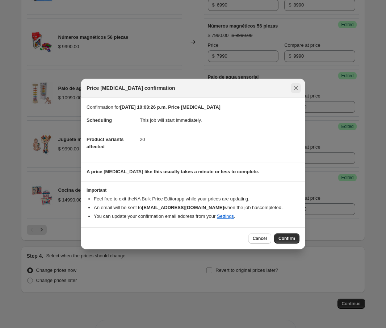
click at [294, 87] on icon "Close" at bounding box center [295, 87] width 7 height 7
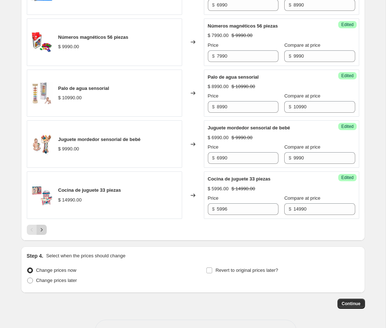
click at [40, 231] on icon "Next" at bounding box center [41, 229] width 7 height 7
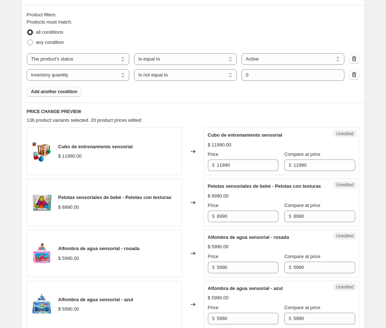
scroll to position [215, 0]
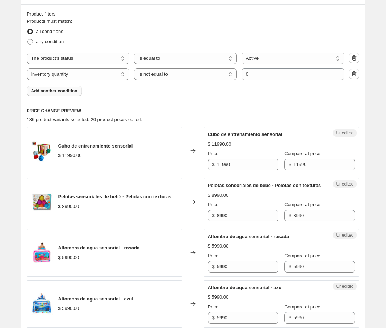
click at [217, 165] on div "$ 11990" at bounding box center [243, 165] width 71 height 12
drag, startPoint x: 221, startPoint y: 164, endPoint x: 213, endPoint y: 164, distance: 8.3
click at [213, 164] on div "$ 11990" at bounding box center [243, 165] width 71 height 12
type input "8990"
click at [225, 182] on div "Pelotas sensoriales de bebé - Pelotas con texturas" at bounding box center [267, 185] width 118 height 7
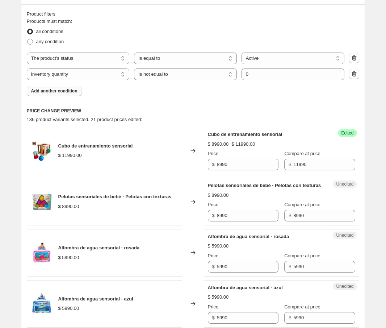
scroll to position [216, 0]
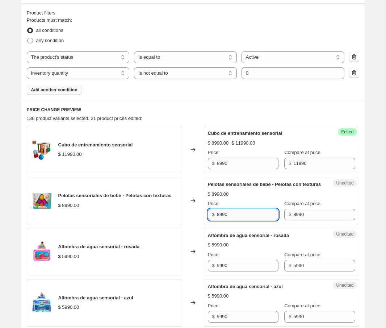
click at [220, 220] on input "8990" at bounding box center [248, 215] width 62 height 12
type input "5990"
click at [239, 224] on div "Success Edited Pelotas sensoriales de bebé - Pelotas con texturas $ 5990.00 $ 8…" at bounding box center [281, 200] width 155 height 47
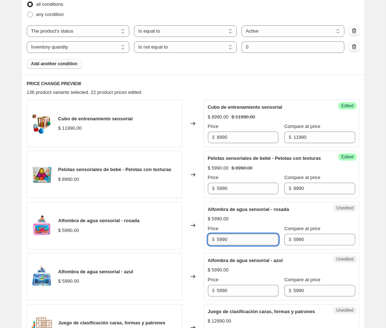
click at [226, 245] on input "5990" at bounding box center [248, 240] width 62 height 12
drag, startPoint x: 221, startPoint y: 246, endPoint x: 225, endPoint y: 246, distance: 4.7
click at [221, 245] on input "5990" at bounding box center [248, 240] width 62 height 12
type input "3990"
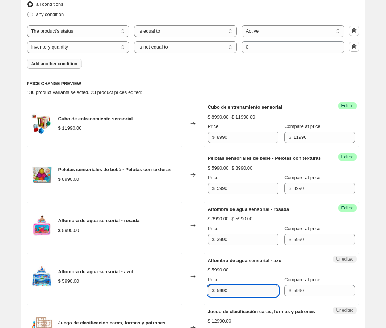
drag, startPoint x: 220, startPoint y: 298, endPoint x: 228, endPoint y: 297, distance: 8.4
click at [220, 296] on input "5990" at bounding box center [248, 291] width 62 height 12
type input "4990"
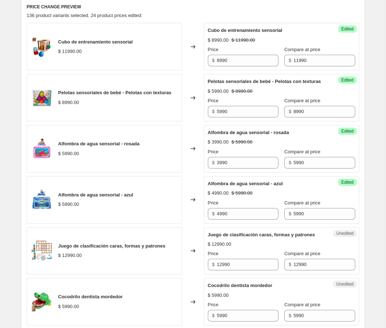
scroll to position [321, 0]
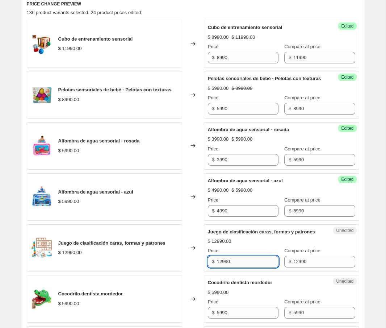
click at [220, 267] on input "12990" at bounding box center [248, 262] width 62 height 12
click at [221, 267] on input "12990" at bounding box center [248, 262] width 62 height 12
drag, startPoint x: 225, startPoint y: 274, endPoint x: 210, endPoint y: 275, distance: 14.9
click at [210, 267] on div "$ 12990" at bounding box center [243, 262] width 71 height 12
type input "9490"
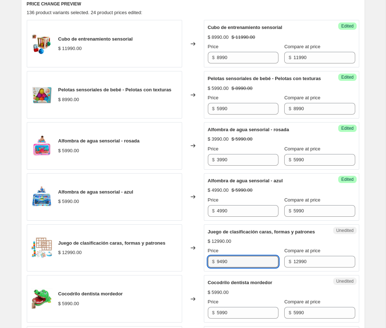
click at [281, 272] on div "Success Edited Juego de clasificación caras, formas y patrones $ 9490.00 $ 1299…" at bounding box center [281, 247] width 155 height 47
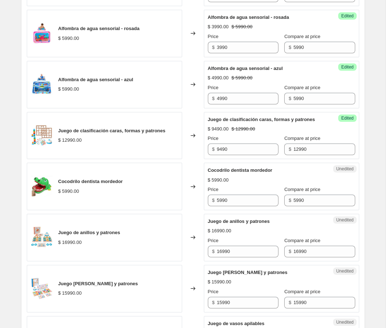
scroll to position [434, 0]
click at [220, 206] on input "5990" at bounding box center [248, 200] width 62 height 12
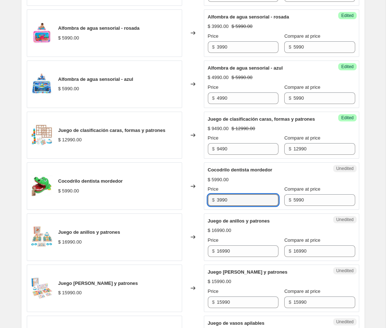
type input "3990"
click at [232, 210] on div "Success Edited Cocodrilo dentista mordedor $ 3990.00 $ 5990.00 Price $ 3990 Com…" at bounding box center [281, 185] width 155 height 47
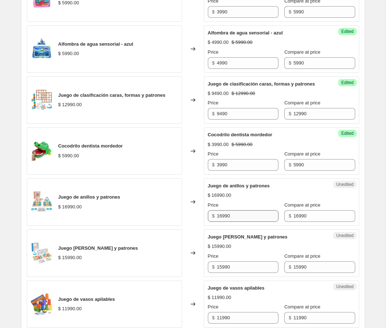
scroll to position [470, 0]
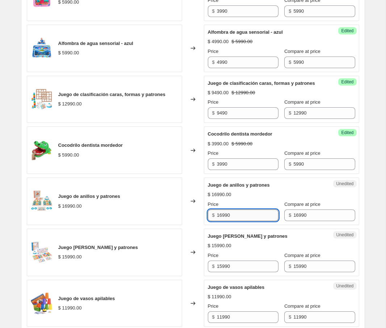
click at [223, 221] on input "16990" at bounding box center [248, 215] width 62 height 12
type input "12990"
click at [231, 243] on div "Unedited Juego [PERSON_NAME] y patrones $ 15990.00 Price $ 15990 Compare at pri…" at bounding box center [281, 252] width 155 height 47
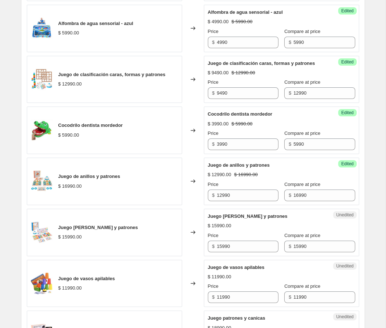
scroll to position [495, 0]
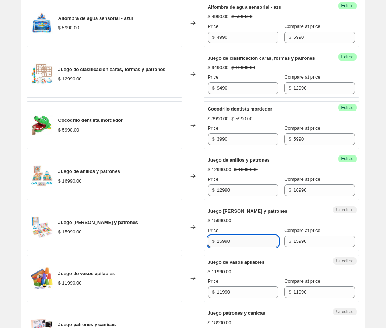
click at [221, 247] on input "15990" at bounding box center [248, 242] width 62 height 12
type input "11990"
click at [349, 247] on div "Unedited Juego [PERSON_NAME] y patrones $ 15990.00 Price $ 11990 Compare at pri…" at bounding box center [281, 227] width 155 height 47
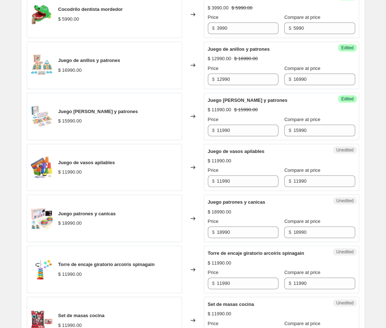
scroll to position [615, 0]
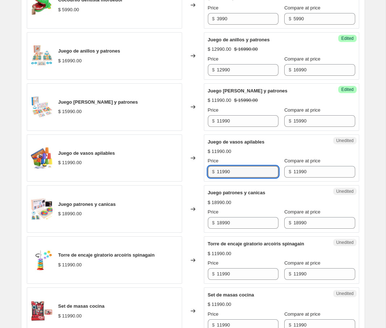
drag, startPoint x: 222, startPoint y: 187, endPoint x: 213, endPoint y: 186, distance: 9.1
click at [213, 178] on div "$ 11990" at bounding box center [243, 172] width 71 height 12
type input "9990"
click at [232, 182] on div "Unedited Juego de vasos apilables $ 11990.00 Price $ 9990 Compare at price $ 11…" at bounding box center [281, 157] width 155 height 47
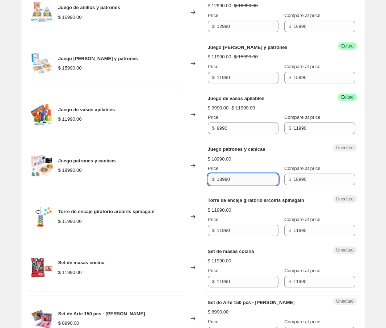
scroll to position [659, 0]
click at [222, 185] on input "18990" at bounding box center [248, 179] width 62 height 12
type input "15990"
click at [231, 208] on div "Unedited Torre de encaje giratorio arcoíris spinagain $ 11990.00 Price $ 11990 …" at bounding box center [281, 215] width 155 height 47
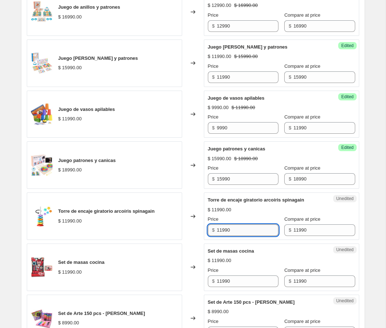
click at [223, 236] on input "11990" at bounding box center [248, 230] width 62 height 12
type input "9990"
click at [240, 240] on div "Unedited Torre de encaje giratorio arcoíris spinagain $ 11990.00 Price $ 9990 C…" at bounding box center [281, 215] width 155 height 47
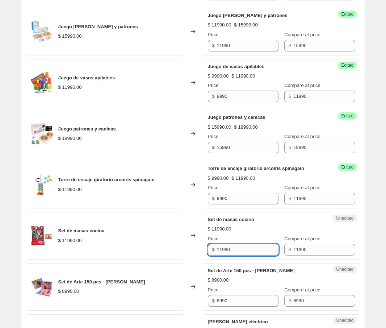
click at [221, 255] on input "11990" at bounding box center [248, 250] width 62 height 12
type input "4796"
click at [200, 259] on div "Changed to" at bounding box center [193, 235] width 22 height 47
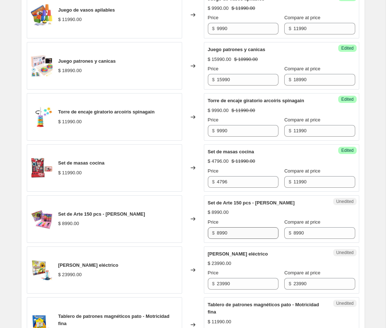
scroll to position [773, 0]
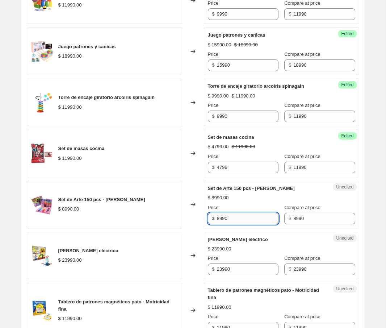
click at [222, 224] on input "8990" at bounding box center [248, 219] width 62 height 12
click at [220, 224] on input "8990" at bounding box center [248, 219] width 62 height 12
click at [227, 224] on input "8990" at bounding box center [248, 219] width 62 height 12
type input "3596"
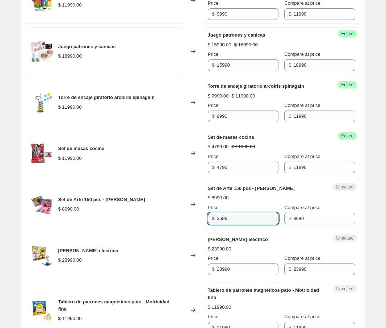
click at [224, 244] on div "Cubo de entrenamiento sensorial $ 11990.00 Changed to Success Edited Cubo de en…" at bounding box center [193, 80] width 333 height 1024
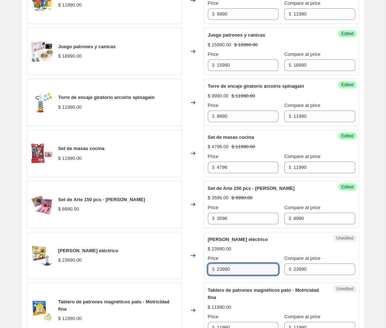
drag, startPoint x: 222, startPoint y: 283, endPoint x: 216, endPoint y: 283, distance: 5.8
click at [216, 275] on div "$ 23990" at bounding box center [243, 269] width 71 height 12
type input "17990"
click at [196, 279] on div "Changed to" at bounding box center [193, 255] width 22 height 47
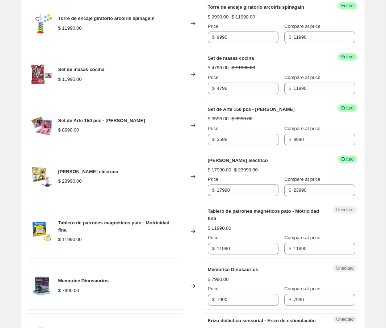
scroll to position [861, 0]
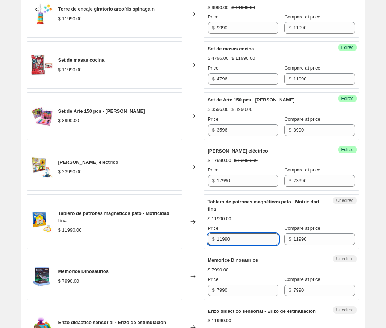
click at [222, 245] on input "11990" at bounding box center [248, 239] width 62 height 12
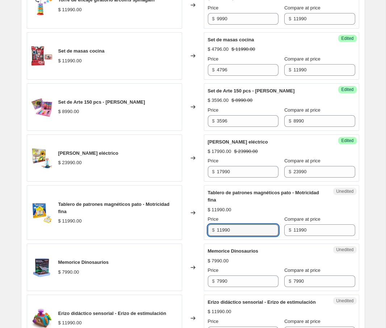
scroll to position [871, 0]
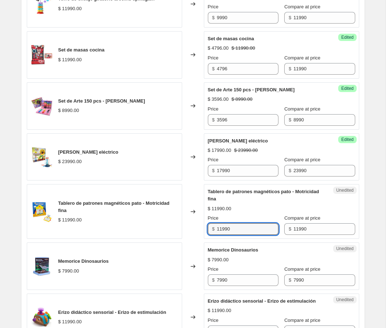
drag, startPoint x: 221, startPoint y: 244, endPoint x: 204, endPoint y: 244, distance: 17.4
click at [204, 239] on div "Unedited Tablero de patrones magnéticos pato - Motricidad fina $ 11990.00 Price…" at bounding box center [281, 211] width 155 height 55
type input "9990"
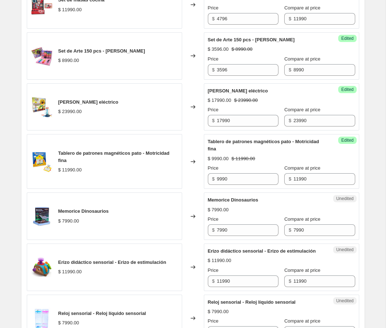
scroll to position [923, 0]
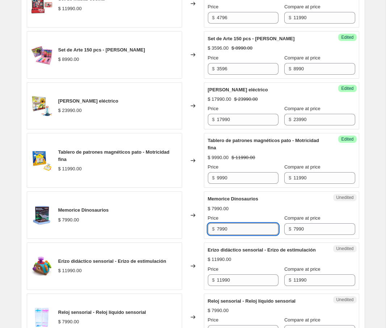
click at [217, 235] on input "7990" at bounding box center [248, 229] width 62 height 12
click at [222, 235] on input "7990" at bounding box center [248, 229] width 62 height 12
click at [219, 235] on input "7990" at bounding box center [248, 229] width 62 height 12
drag, startPoint x: 222, startPoint y: 243, endPoint x: 215, endPoint y: 243, distance: 6.5
click at [215, 235] on div "$ 7990" at bounding box center [243, 229] width 71 height 12
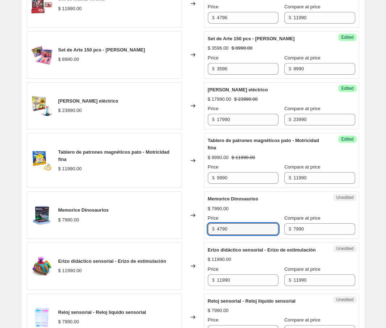
type input "4790"
click at [215, 239] on div "Unedited Memorice Dinosaurios $ 7990.00 Price $ 4790 Compare at price $ 7990" at bounding box center [281, 214] width 155 height 47
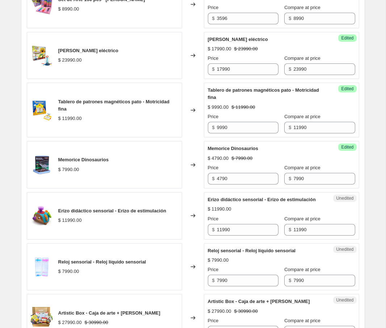
scroll to position [978, 0]
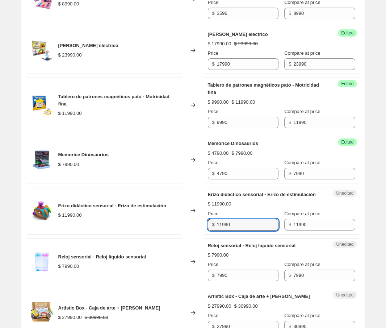
drag, startPoint x: 221, startPoint y: 247, endPoint x: 213, endPoint y: 247, distance: 8.0
click at [213, 230] on div "$ 11990" at bounding box center [243, 225] width 71 height 12
type input "8390"
click at [249, 230] on div "Erizo didáctico sensorial - Erizo de estimulación $ 11990.00 Price $ 8390 Compa…" at bounding box center [281, 210] width 147 height 39
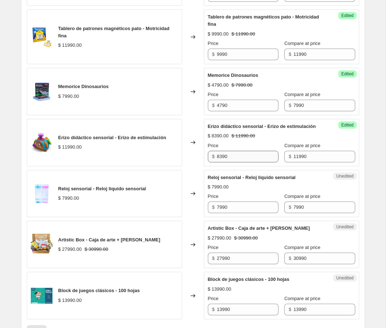
scroll to position [1046, 0]
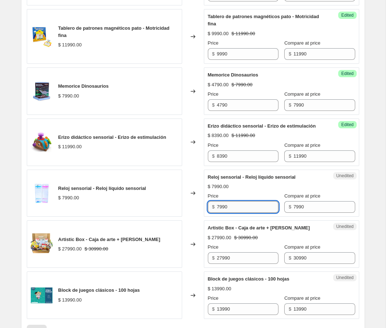
click at [221, 213] on input "7990" at bounding box center [248, 207] width 62 height 12
click at [220, 213] on input "7990" at bounding box center [248, 207] width 62 height 12
type input "5990"
click at [232, 217] on div "Success Edited Reloj sensorial - Reloj líquido sensorial $ 5990.00 $ 7990.00 Pr…" at bounding box center [281, 193] width 155 height 47
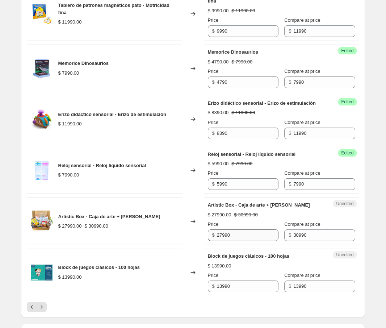
scroll to position [1070, 0]
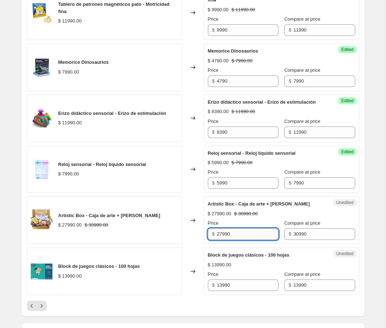
drag, startPoint x: 222, startPoint y: 256, endPoint x: 245, endPoint y: 255, distance: 22.8
click at [222, 240] on input "27990" at bounding box center [248, 234] width 62 height 12
type input "15990"
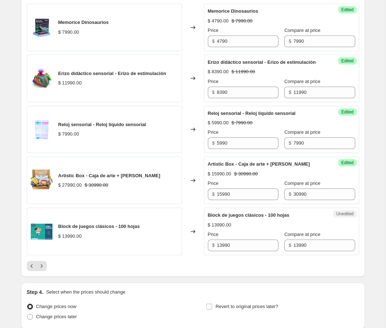
scroll to position [1111, 0]
click at [228, 251] on input "13990" at bounding box center [248, 245] width 62 height 12
click at [225, 251] on input "13990" at bounding box center [248, 245] width 62 height 12
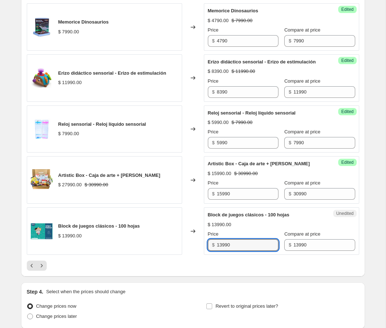
drag, startPoint x: 222, startPoint y: 266, endPoint x: 211, endPoint y: 266, distance: 11.2
click at [211, 251] on div "$ 13990" at bounding box center [243, 245] width 71 height 12
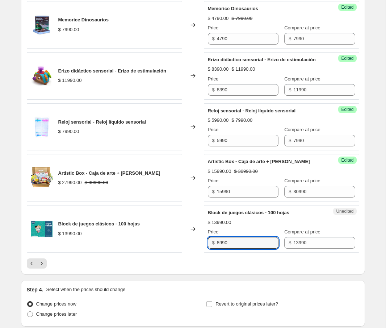
type input "8990"
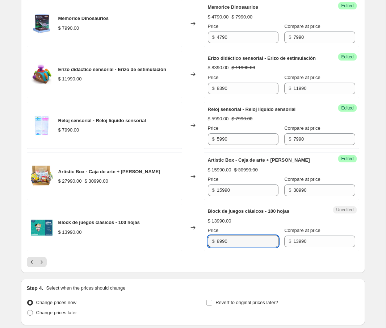
click at [211, 267] on div at bounding box center [193, 262] width 333 height 10
click at [45, 267] on button "Next" at bounding box center [42, 262] width 10 height 10
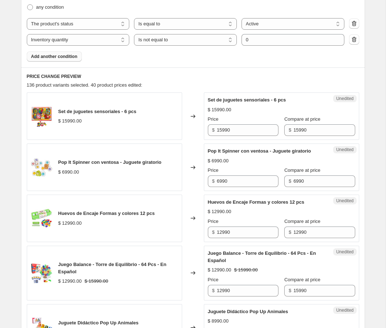
scroll to position [245, 0]
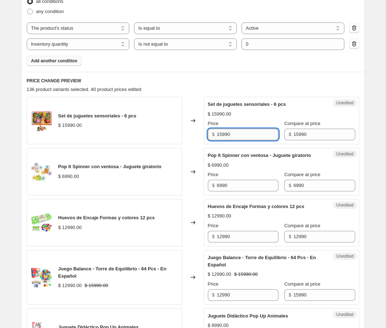
click at [222, 134] on input "15990" at bounding box center [248, 135] width 62 height 12
type input "11990"
click at [223, 141] on div "Success Edited Set de juguetes sensoriales - 6 pcs $ 11990.00 $ 15990.00 Price …" at bounding box center [281, 120] width 155 height 47
click at [216, 191] on div "$ 6990" at bounding box center [243, 186] width 71 height 12
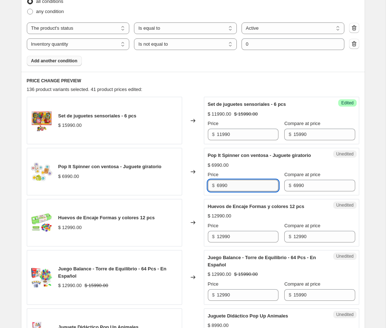
click at [220, 191] on input "6990" at bounding box center [248, 186] width 62 height 12
type input "4990"
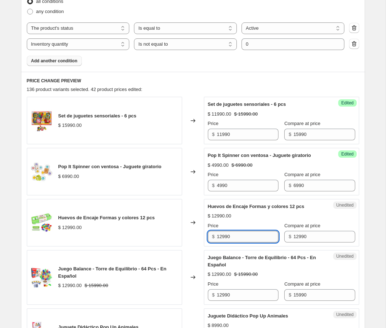
click at [221, 242] on input "12990" at bounding box center [248, 237] width 62 height 12
drag, startPoint x: 221, startPoint y: 244, endPoint x: 216, endPoint y: 244, distance: 5.1
click at [216, 242] on div "$ 12990" at bounding box center [243, 237] width 71 height 12
type input "8990"
click at [224, 246] on div "Success Edited Huevos de Encaje Formas y colores 12 pcs $ 8990.00 $ 12990.00 Pr…" at bounding box center [281, 222] width 155 height 47
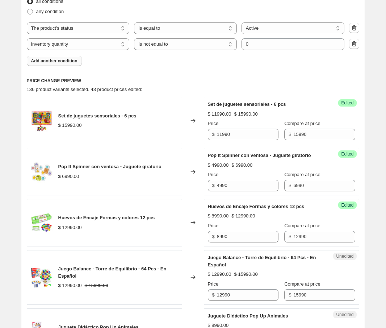
scroll to position [289, 0]
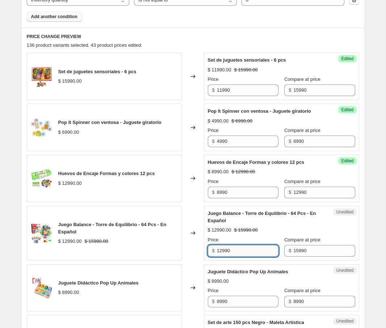
click at [227, 257] on input "12990" at bounding box center [248, 251] width 62 height 12
drag, startPoint x: 222, startPoint y: 258, endPoint x: 216, endPoint y: 257, distance: 6.6
click at [216, 257] on div "$ 12990" at bounding box center [243, 251] width 71 height 12
type input "8990"
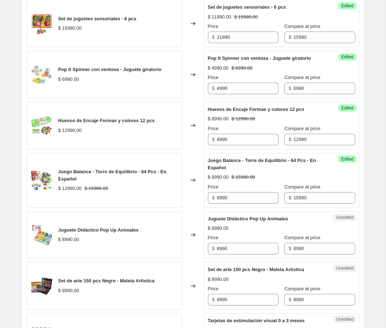
scroll to position [345, 0]
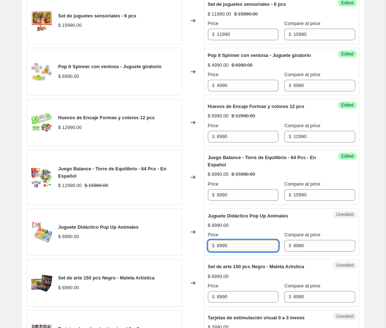
click at [220, 251] on input "8990" at bounding box center [248, 246] width 62 height 12
type input "6990"
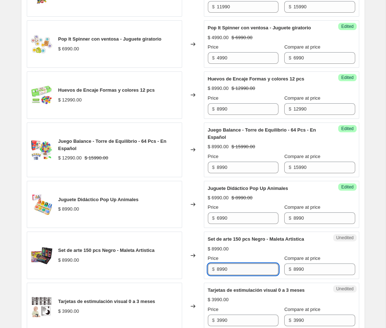
click at [221, 275] on input "8990" at bounding box center [248, 269] width 62 height 12
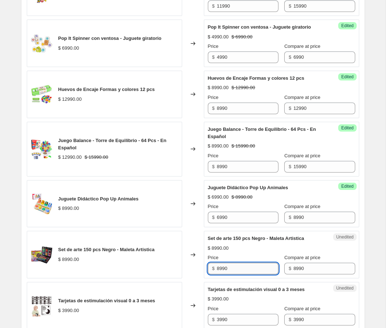
click at [227, 274] on input "8990" at bounding box center [248, 269] width 62 height 12
type input "3596"
click at [200, 278] on div "Changed to" at bounding box center [193, 254] width 22 height 47
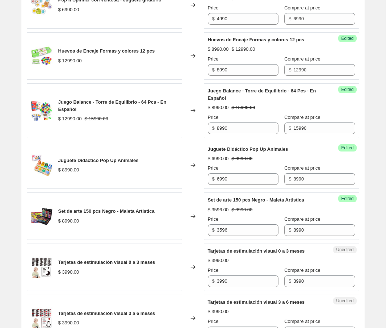
scroll to position [412, 0]
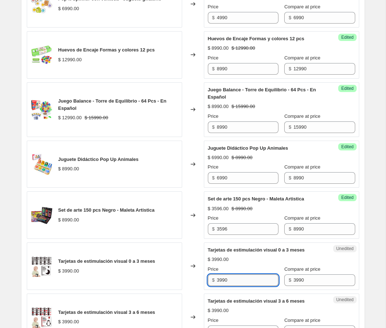
click at [219, 286] on input "3990" at bounding box center [248, 280] width 62 height 12
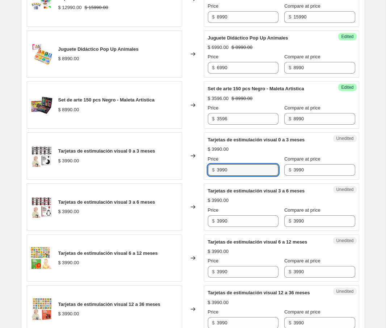
scroll to position [524, 0]
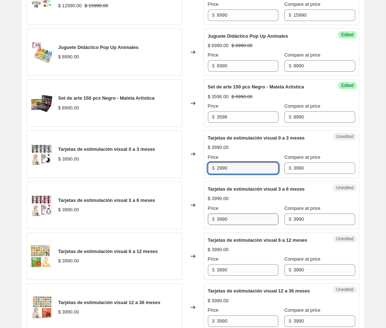
type input "2990"
click at [221, 225] on input "3990" at bounding box center [248, 219] width 62 height 12
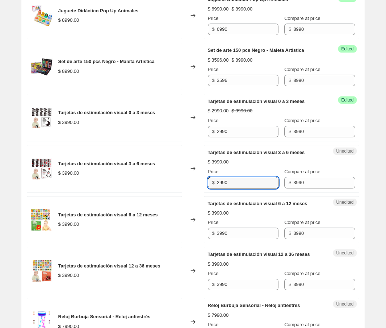
scroll to position [565, 0]
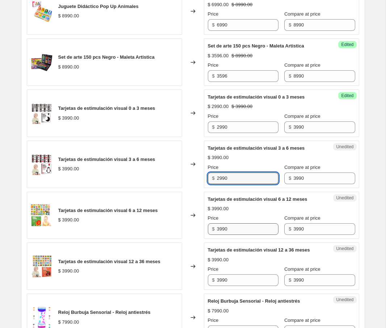
type input "2990"
click at [221, 235] on input "3990" at bounding box center [248, 229] width 62 height 12
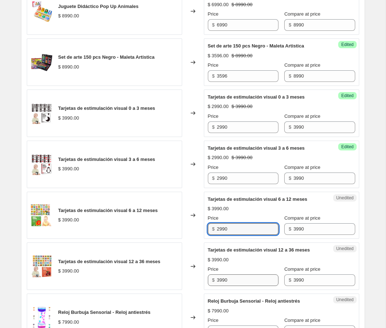
type input "2990"
click at [220, 286] on input "3990" at bounding box center [248, 280] width 62 height 12
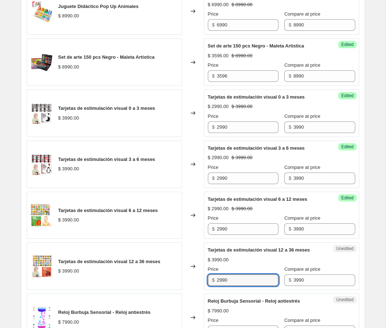
type input "2990"
click at [263, 263] on div "$ 3990.00" at bounding box center [281, 259] width 147 height 7
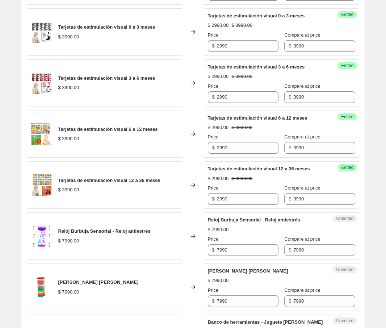
scroll to position [663, 0]
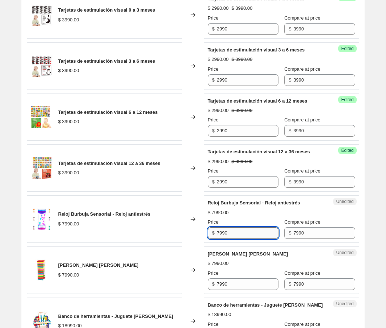
click at [219, 239] on input "7990" at bounding box center [248, 233] width 62 height 12
type input "5990"
click at [217, 259] on div "Set de juguetes sensoriales - 6 pcs $ 15990.00 Changed to Success Edited Set de…" at bounding box center [193, 208] width 333 height 1060
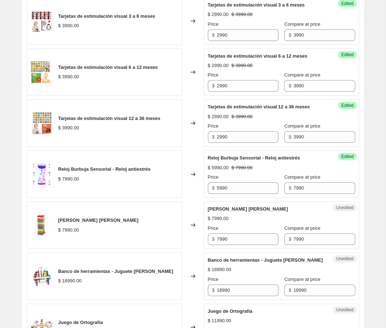
scroll to position [709, 0]
click at [219, 245] on input "7990" at bounding box center [248, 239] width 62 height 12
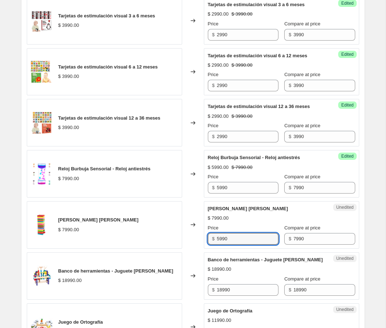
type input "5990"
click at [259, 266] on div "Set de juguetes sensoriales - 6 pcs $ 15990.00 Changed to Success Edited Set de…" at bounding box center [193, 163] width 333 height 1060
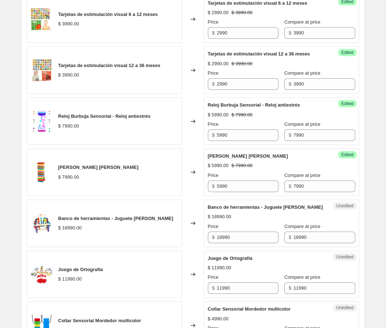
scroll to position [765, 0]
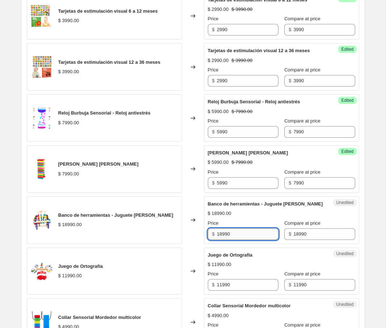
click at [228, 240] on input "18990" at bounding box center [248, 234] width 62 height 12
click at [222, 240] on input "18990" at bounding box center [248, 234] width 62 height 12
type input "15990"
click at [255, 263] on div "Unedited Juego de Ortografía $ 11990.00 Price $ 11990 Compare at price $ 11990" at bounding box center [281, 270] width 155 height 47
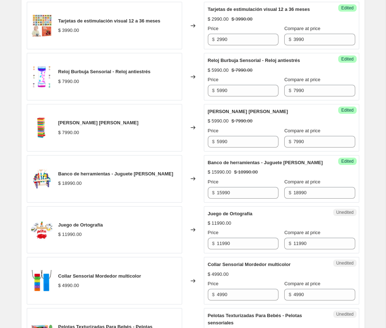
scroll to position [806, 0]
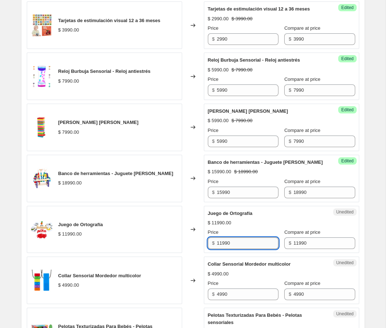
click at [226, 249] on input "11990" at bounding box center [248, 243] width 62 height 12
drag, startPoint x: 222, startPoint y: 257, endPoint x: 215, endPoint y: 257, distance: 7.2
click at [215, 249] on div "$ 11990" at bounding box center [243, 243] width 71 height 12
type input "7990"
click at [216, 268] on div "Set de juguetes sensoriales - 6 pcs $ 15990.00 Changed to Success Edited Set de…" at bounding box center [193, 65] width 333 height 1060
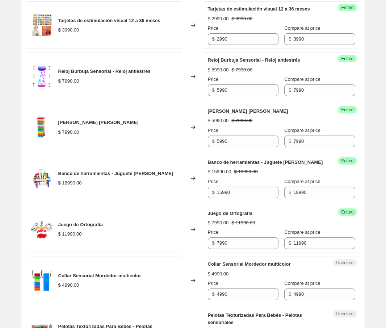
scroll to position [834, 0]
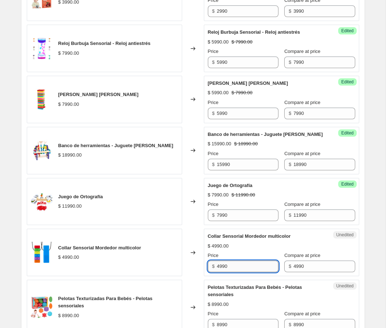
click at [220, 272] on input "4990" at bounding box center [248, 267] width 62 height 12
type input "3990"
click at [262, 259] on div "Price" at bounding box center [243, 255] width 71 height 7
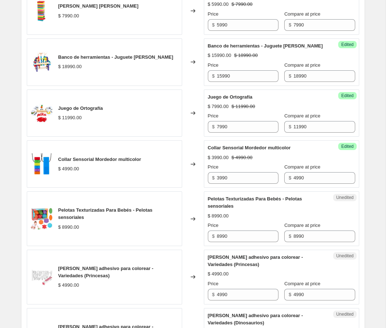
scroll to position [923, 0]
click at [225, 242] on input "8990" at bounding box center [248, 236] width 62 height 12
click at [221, 242] on input "8990" at bounding box center [248, 236] width 62 height 12
type input "5990"
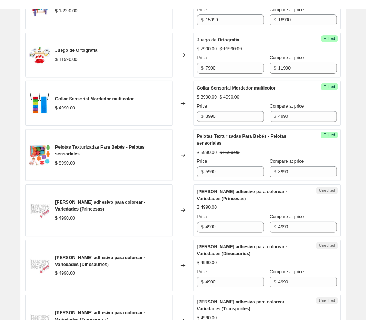
scroll to position [996, 0]
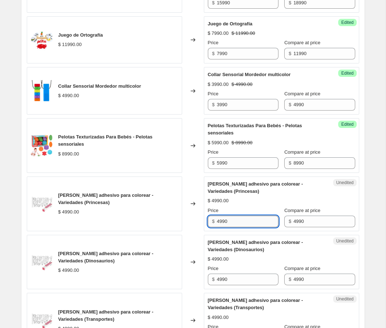
click at [221, 227] on input "4990" at bounding box center [248, 222] width 62 height 12
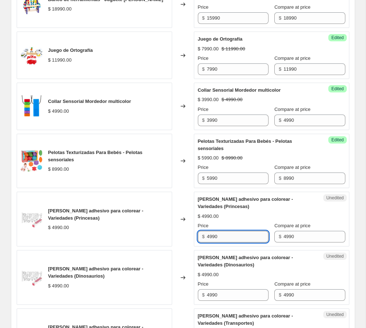
scroll to position [1013, 0]
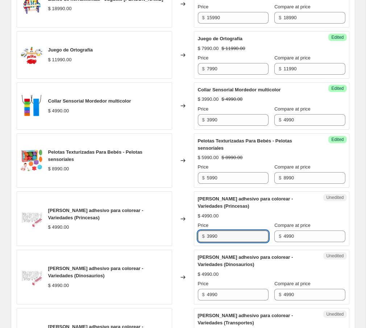
type input "3990"
click at [215, 267] on div "Unedited [PERSON_NAME] adhesivo para colorear - Variedades (Dinosaurios) $ 4990…" at bounding box center [271, 277] width 155 height 55
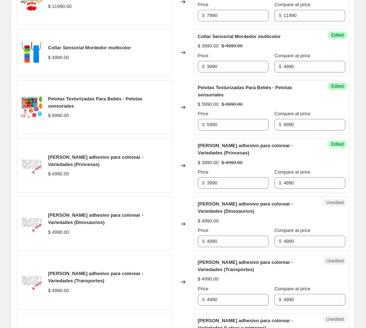
scroll to position [1067, 0]
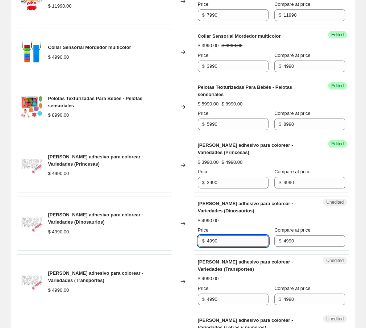
click at [210, 247] on input "4990" at bounding box center [238, 241] width 62 height 12
type input "3990"
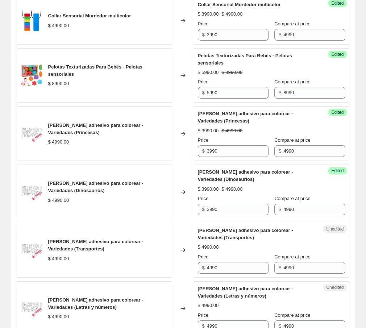
scroll to position [1108, 0]
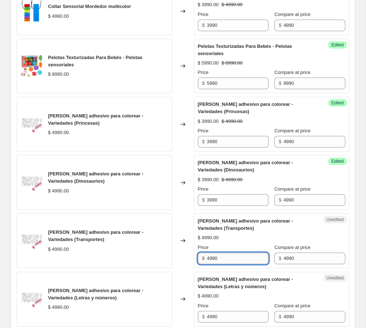
click at [210, 264] on input "4990" at bounding box center [238, 259] width 62 height 12
type input "3990"
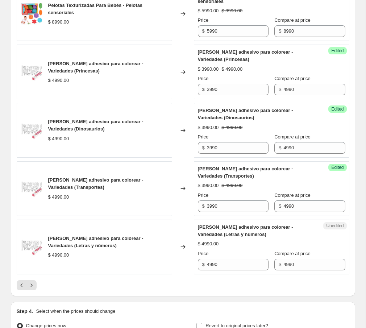
scroll to position [1161, 0]
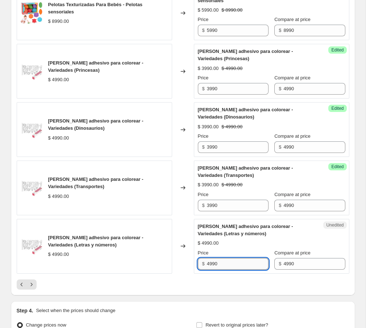
drag, startPoint x: 209, startPoint y: 275, endPoint x: 214, endPoint y: 277, distance: 4.6
click at [209, 270] on input "4990" at bounding box center [238, 264] width 62 height 12
type input "3990"
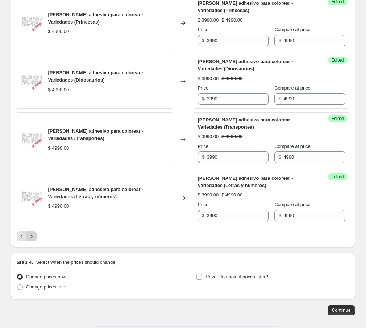
click at [30, 240] on icon "Next" at bounding box center [31, 236] width 7 height 7
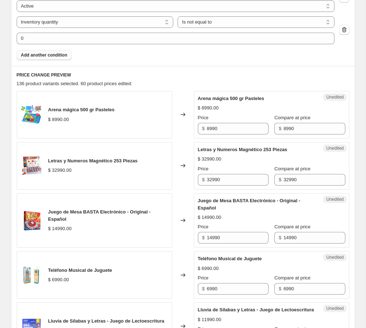
scroll to position [284, 0]
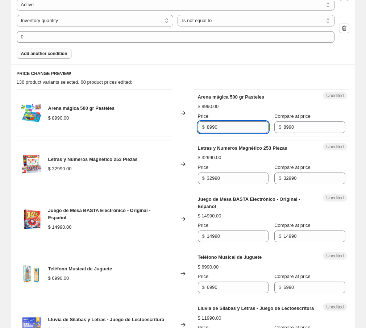
click at [211, 128] on input "8990" at bounding box center [238, 127] width 62 height 12
type input "5990"
click at [230, 141] on div "Unedited Letras y Numeros Magnético 253 Piezas $ 32990.00 Price $ 32990 Compare…" at bounding box center [271, 164] width 155 height 47
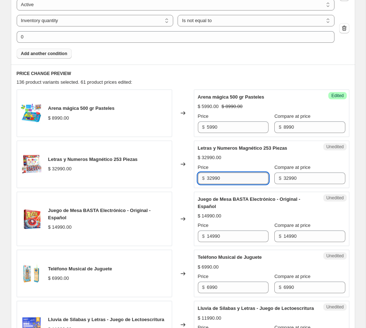
click at [211, 180] on input "32990" at bounding box center [238, 178] width 62 height 12
drag, startPoint x: 212, startPoint y: 178, endPoint x: 202, endPoint y: 178, distance: 9.8
click at [202, 178] on div "$ 32990" at bounding box center [233, 178] width 71 height 12
type input "27990"
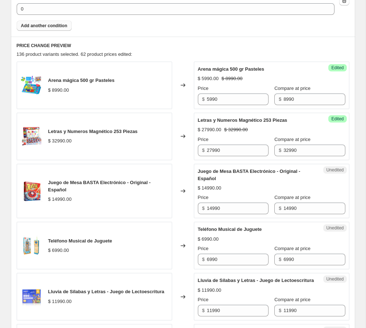
scroll to position [317, 0]
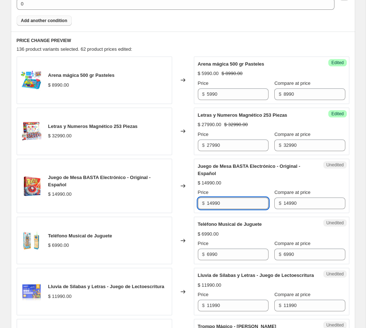
click at [213, 202] on input "14990" at bounding box center [238, 203] width 62 height 12
type input "8990"
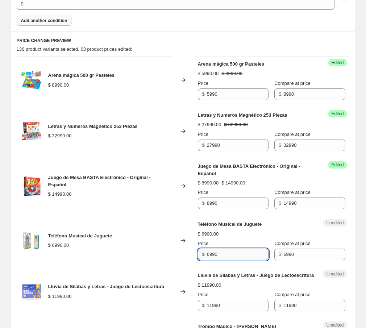
click at [209, 253] on input "6990" at bounding box center [238, 255] width 62 height 12
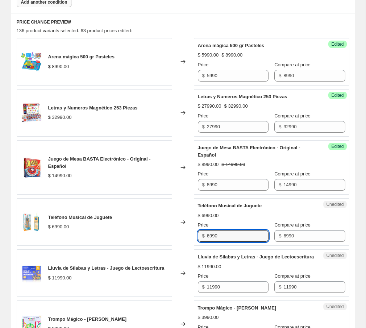
scroll to position [345, 0]
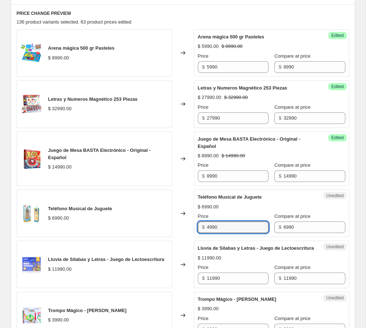
type input "4990"
click at [221, 241] on div "Unedited Lluvia de Sílabas y Letras - Juego de Lectoescritura $ 11990.00 Price …" at bounding box center [271, 264] width 155 height 47
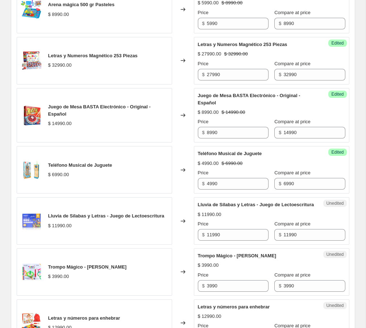
scroll to position [391, 0]
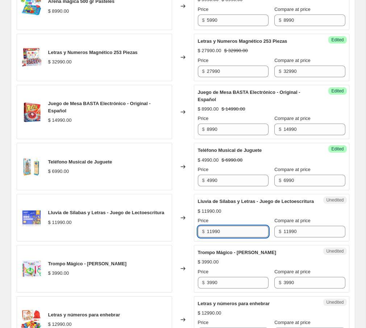
click at [212, 237] on input "11990" at bounding box center [238, 232] width 62 height 12
type input "8990"
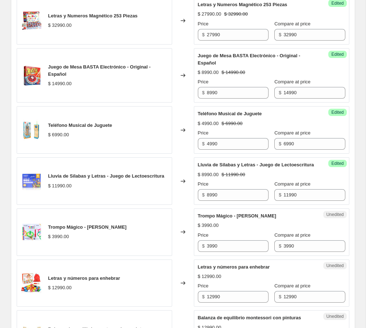
scroll to position [430, 0]
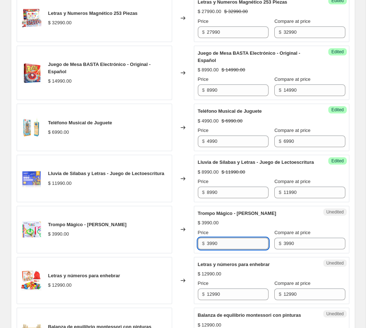
click at [212, 249] on input "3990" at bounding box center [238, 244] width 62 height 12
type input "2990"
click at [220, 253] on div "Unedited Trompo Mágico - Marcador Giratorio $ 3990.00 Price $ 2990 Compare at p…" at bounding box center [271, 229] width 155 height 47
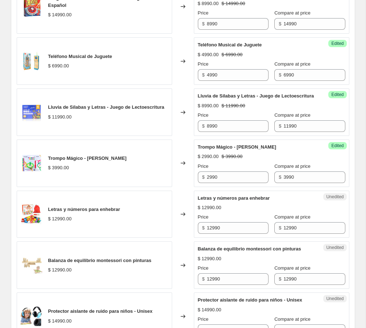
scroll to position [500, 0]
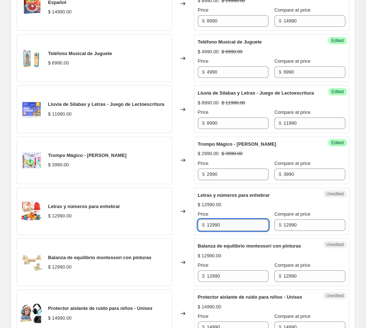
click at [214, 231] on input "12990" at bounding box center [238, 225] width 62 height 12
drag, startPoint x: 211, startPoint y: 232, endPoint x: 188, endPoint y: 232, distance: 23.6
click at [188, 232] on div "Letras y números para enhebrar $ 12990.00 Changed to Unedited Letras y números …" at bounding box center [183, 211] width 333 height 47
type input "9990"
click at [200, 235] on div "Unedited Letras y números para enhebrar $ 12990.00 Price $ 9990 Compare at pric…" at bounding box center [271, 211] width 155 height 47
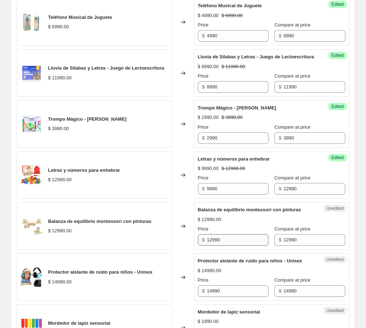
scroll to position [541, 0]
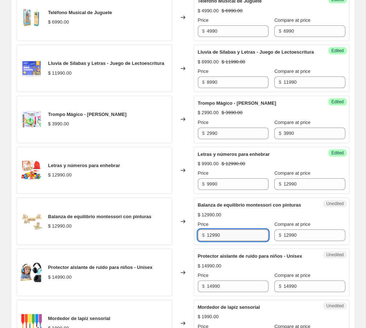
click at [209, 241] on input "12990" at bounding box center [238, 235] width 62 height 12
drag, startPoint x: 212, startPoint y: 249, endPoint x: 196, endPoint y: 249, distance: 15.6
click at [196, 245] on div "Unedited Balanza de equilibrio montessori con pinturas $ 12990.00 Price $ 12990…" at bounding box center [271, 220] width 155 height 47
type input "9990"
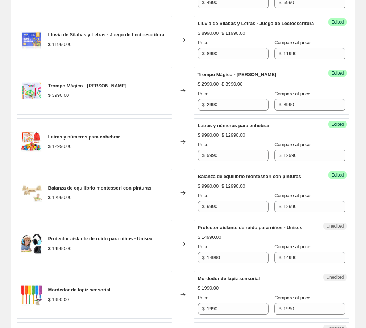
scroll to position [571, 0]
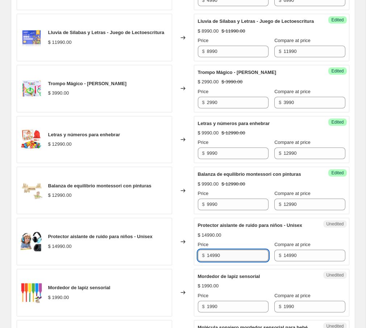
click at [212, 261] on input "14990" at bounding box center [238, 256] width 62 height 12
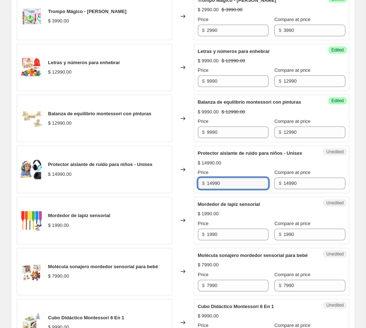
scroll to position [650, 0]
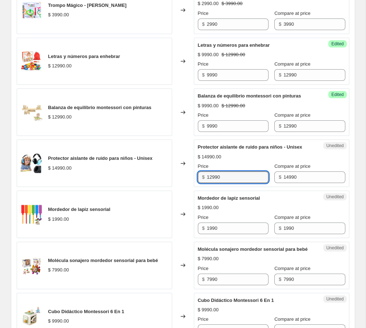
type input "12990"
click at [215, 187] on div "Unedited Protector aislante de ruido para niños - Unisex $ 14990.00 Price $ 129…" at bounding box center [271, 163] width 155 height 47
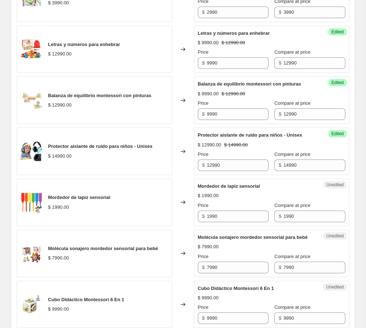
scroll to position [662, 0]
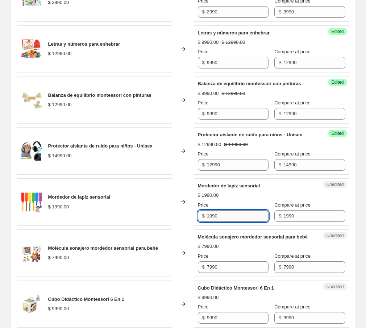
click at [213, 222] on input "1990" at bounding box center [238, 216] width 62 height 12
type input "1690"
click at [213, 226] on div "Unedited Mordedor de lapiz sensorial $ 1990.00 Price $ 1690 Compare at price $ …" at bounding box center [271, 201] width 155 height 47
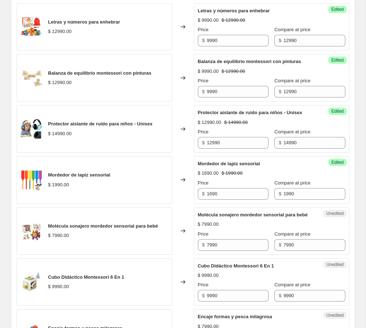
scroll to position [686, 0]
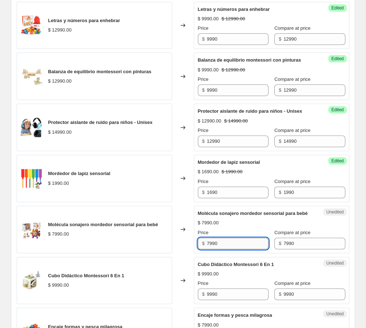
click at [215, 249] on input "7990" at bounding box center [238, 244] width 62 height 12
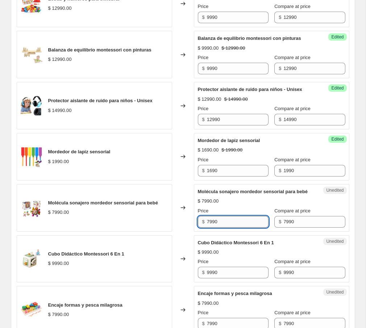
scroll to position [716, 0]
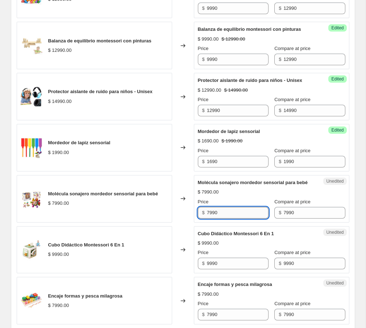
click at [209, 218] on input "7990" at bounding box center [238, 213] width 62 height 12
type input "5990"
click at [218, 252] on div "Arena mágica 500 gr Pasteles $ 8990.00 Changed to Success Edited Arena mágica 5…" at bounding box center [183, 170] width 333 height 1024
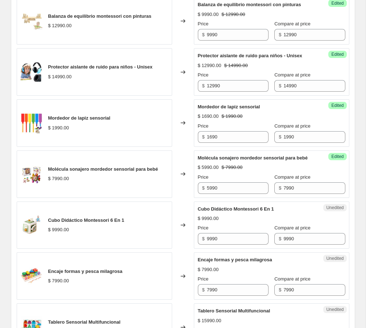
scroll to position [748, 0]
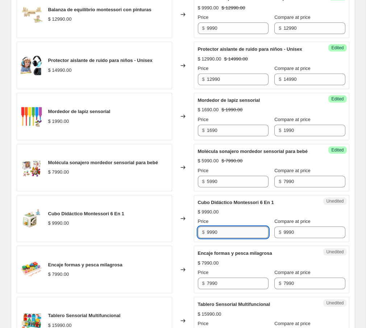
click at [210, 238] on input "9990" at bounding box center [238, 232] width 62 height 12
type input "6990"
click at [212, 272] on div "Arena mágica 500 gr Pasteles $ 8990.00 Changed to Success Edited Arena mágica 5…" at bounding box center [183, 138] width 333 height 1024
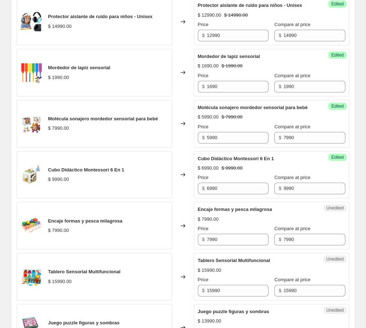
scroll to position [799, 0]
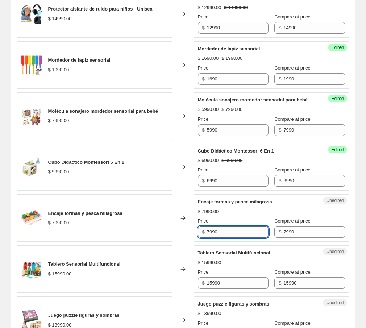
click at [214, 238] on input "7990" at bounding box center [238, 232] width 62 height 12
click at [209, 238] on input "7990" at bounding box center [238, 232] width 62 height 12
type input "5990"
click at [228, 242] on div "Unedited Encaje formas y pesca milagrosa $ 7990.00 Price $ 5990 Compare at pric…" at bounding box center [271, 217] width 155 height 47
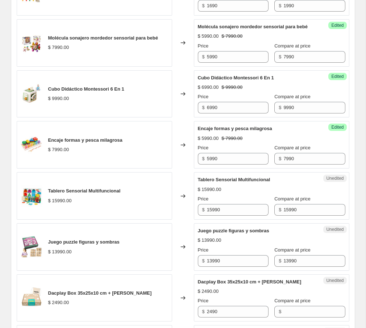
scroll to position [874, 0]
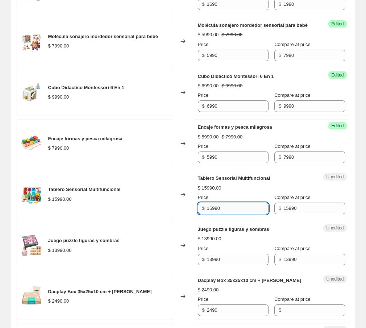
drag, startPoint x: 211, startPoint y: 237, endPoint x: 224, endPoint y: 238, distance: 12.3
click at [212, 214] on input "15990" at bounding box center [238, 209] width 62 height 12
type input "12990"
click at [230, 250] on div "Arena mágica 500 gr Pasteles $ 8990.00 Changed to Success Edited Arena mágica 5…" at bounding box center [183, 12] width 333 height 1024
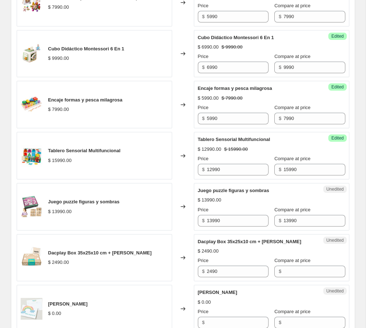
scroll to position [913, 0]
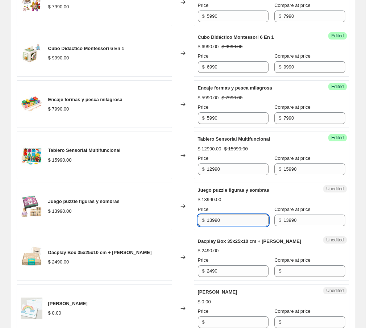
click at [216, 226] on input "13990" at bounding box center [238, 221] width 62 height 12
drag, startPoint x: 211, startPoint y: 250, endPoint x: 205, endPoint y: 250, distance: 6.2
click at [205, 226] on div "$ 13990" at bounding box center [233, 221] width 71 height 12
type input "9990"
click at [211, 262] on div "Unedited Dacplay Box 35x25x10 cm + [PERSON_NAME] $ 2490.00 Price $ 2490 Compare…" at bounding box center [271, 257] width 155 height 47
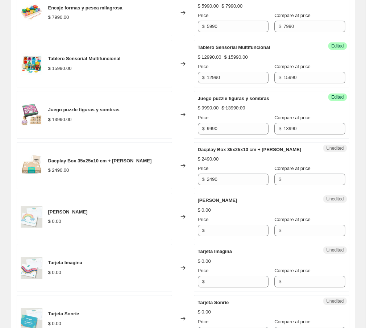
scroll to position [1005, 0]
click at [212, 185] on input "2490" at bounding box center [238, 179] width 62 height 12
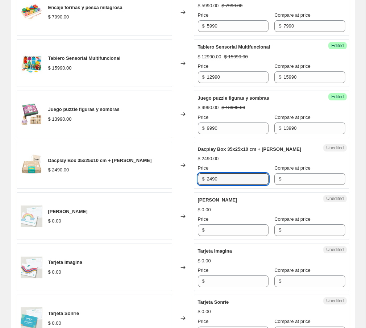
click at [215, 189] on div "Unedited Dacplay Box 35x25x10 cm + [PERSON_NAME] $ 2490.00 Price $ 2490 Compare…" at bounding box center [271, 165] width 155 height 47
click at [211, 185] on input "2490" at bounding box center [238, 179] width 62 height 12
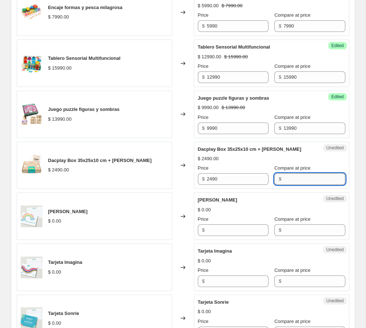
click at [296, 185] on input "Compare at price" at bounding box center [314, 179] width 62 height 12
type input "1"
type input "2990"
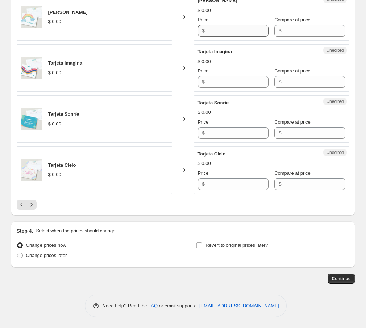
scroll to position [1233, 0]
click at [33, 207] on icon "Next" at bounding box center [31, 204] width 7 height 7
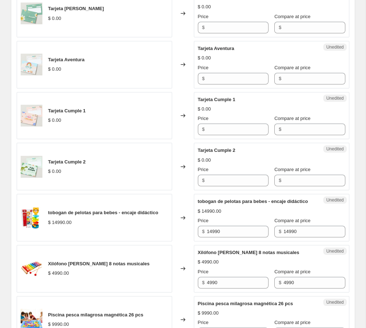
scroll to position [385, 0]
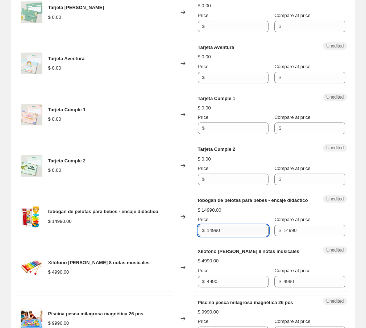
click at [220, 236] on input "14990" at bounding box center [238, 231] width 62 height 12
click at [213, 236] on input "14990" at bounding box center [238, 231] width 62 height 12
type input "11990"
click at [277, 251] on div "Unedited Xilófono [PERSON_NAME] 8 notas musicales $ 4990.00 Price $ 4990 Compar…" at bounding box center [271, 267] width 155 height 47
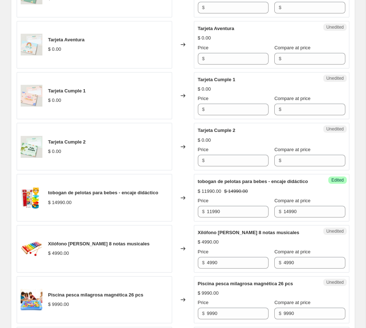
scroll to position [415, 0]
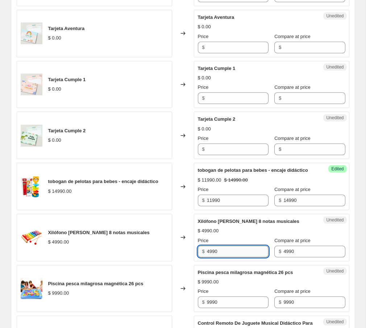
click at [209, 257] on input "4990" at bounding box center [238, 252] width 62 height 12
type input "3990"
click at [250, 274] on div "Unedited Piscina pesca milagrosa magnética 26 pcs $ 9990.00 Price $ 9990 Compar…" at bounding box center [271, 288] width 155 height 47
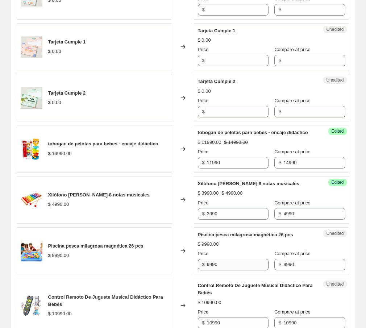
scroll to position [453, 0]
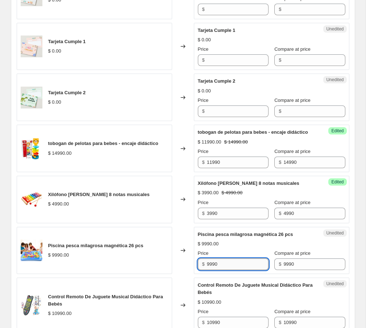
click at [213, 270] on input "9990" at bounding box center [238, 264] width 62 height 12
click at [209, 270] on input "9990" at bounding box center [238, 264] width 62 height 12
type input "7990"
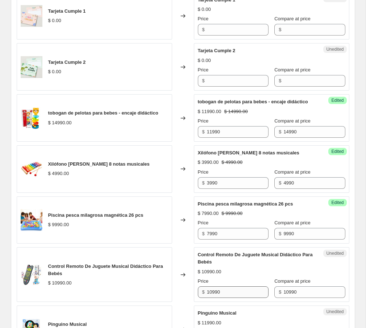
scroll to position [504, 0]
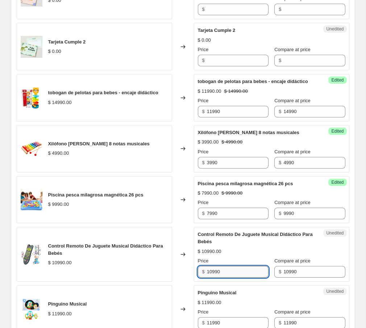
click at [209, 278] on input "10990" at bounding box center [238, 272] width 62 height 12
drag, startPoint x: 211, startPoint y: 280, endPoint x: 202, endPoint y: 279, distance: 9.1
click at [202, 278] on div "$ 10990" at bounding box center [233, 272] width 71 height 12
type input "8990"
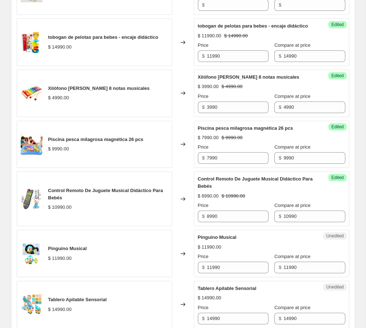
scroll to position [561, 0]
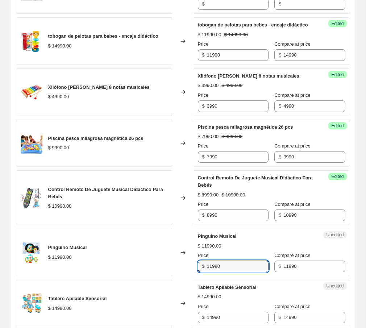
drag, startPoint x: 212, startPoint y: 274, endPoint x: 197, endPoint y: 273, distance: 15.2
click at [197, 273] on div "Unedited Pinguino Musical $ 11990.00 Price $ 11990 Compare at price $ 11990" at bounding box center [271, 252] width 155 height 47
type input "8990"
click at [211, 276] on div "Unedited Pinguino Musical $ 11990.00 Price $ 8990 Compare at price $ 11990" at bounding box center [271, 252] width 155 height 47
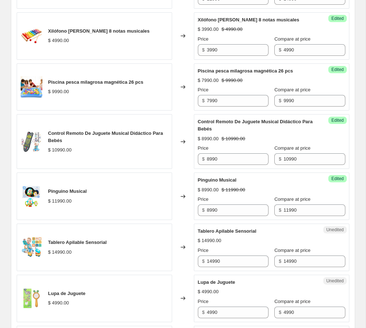
scroll to position [622, 0]
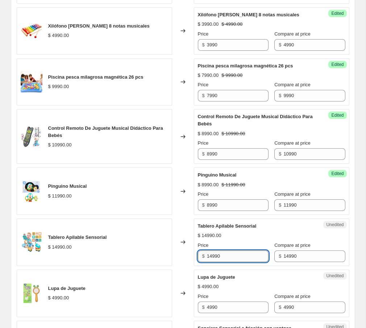
click at [211, 261] on input "14990" at bounding box center [238, 256] width 62 height 12
click at [213, 261] on input "14990" at bounding box center [238, 256] width 62 height 12
type input "11990"
click at [221, 266] on div "Unedited Tablero Apilable Sensorial $ 14990.00 Price $ 11990 Compare at price $…" at bounding box center [271, 241] width 155 height 47
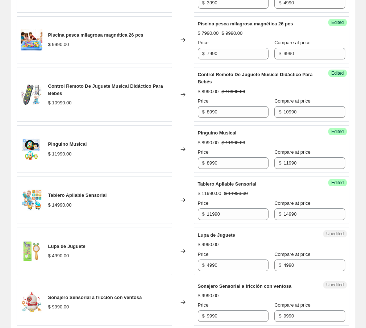
scroll to position [671, 0]
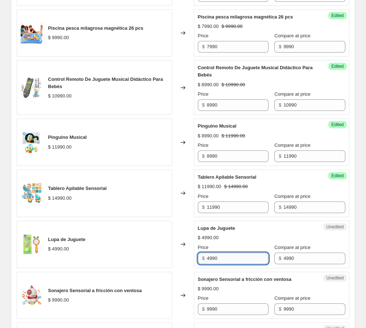
click at [208, 264] on input "4990" at bounding box center [238, 259] width 62 height 12
click at [209, 264] on input "4990" at bounding box center [238, 259] width 62 height 12
type input "2990"
click at [236, 268] on div "Unedited Lupa de Juguete $ 4990.00 Price $ 2990 Compare at price $ 4990" at bounding box center [271, 244] width 155 height 47
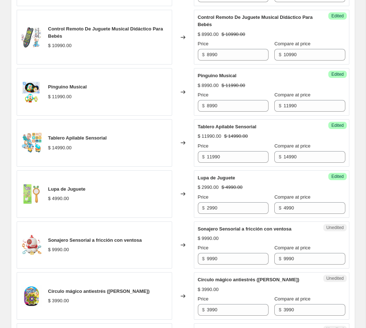
scroll to position [724, 0]
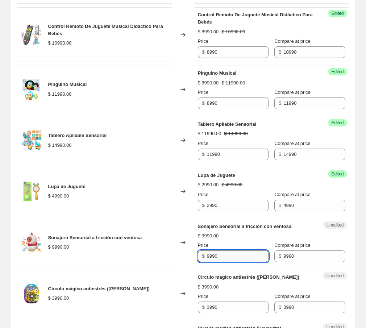
drag, startPoint x: 209, startPoint y: 263, endPoint x: 217, endPoint y: 263, distance: 7.6
click at [209, 262] on input "9990" at bounding box center [238, 256] width 62 height 12
type input "7990"
click at [220, 266] on div "Unedited Sonajero Sensorial a fricción con ventosa $ 9990.00 Price $ 7990 Compa…" at bounding box center [271, 242] width 155 height 47
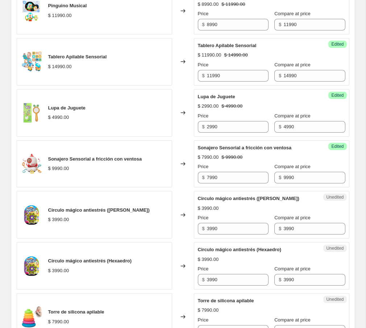
scroll to position [805, 0]
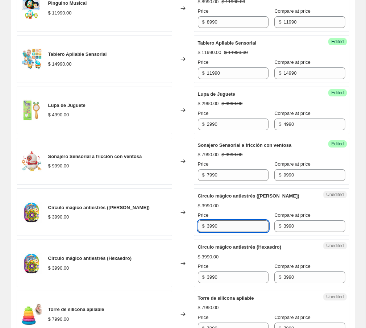
click at [209, 232] on input "3990" at bounding box center [238, 226] width 62 height 12
type input "2990"
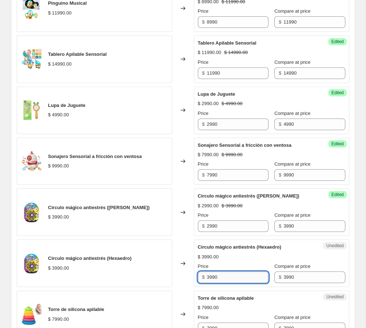
drag, startPoint x: 209, startPoint y: 284, endPoint x: 215, endPoint y: 285, distance: 5.8
click at [209, 283] on input "3990" at bounding box center [238, 277] width 62 height 12
type input "2990"
click at [218, 295] on div "Tarjeta [PERSON_NAME] $ 0.00 Changed to Unedited Tarjeta [PERSON_NAME] $ 0.00 P…" at bounding box center [183, 81] width 333 height 1024
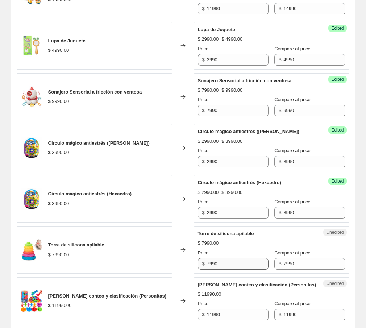
scroll to position [870, 0]
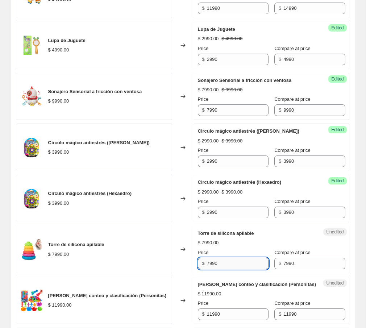
click at [210, 269] on input "7990" at bounding box center [238, 264] width 62 height 12
type input "6990"
click at [224, 283] on div "Tarjeta [PERSON_NAME] $ 0.00 Changed to Unedited Tarjeta [PERSON_NAME] $ 0.00 P…" at bounding box center [183, 16] width 333 height 1024
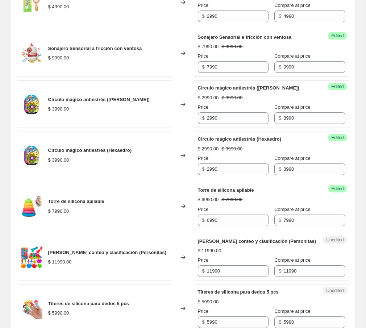
scroll to position [932, 0]
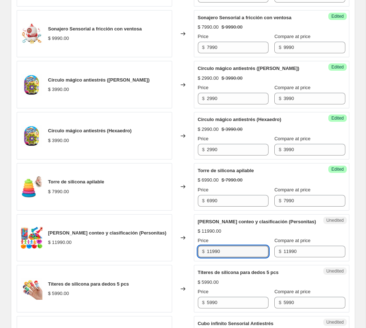
drag, startPoint x: 211, startPoint y: 265, endPoint x: 205, endPoint y: 265, distance: 5.8
click at [205, 257] on div "$ 11990" at bounding box center [233, 252] width 71 height 12
type input "9990"
click at [212, 280] on div "Unedited Títeres de silicona para dedos 5 pcs $ 5990.00 Price $ 5990 Compare at…" at bounding box center [271, 288] width 155 height 47
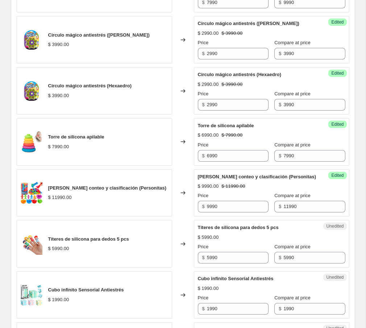
scroll to position [978, 0]
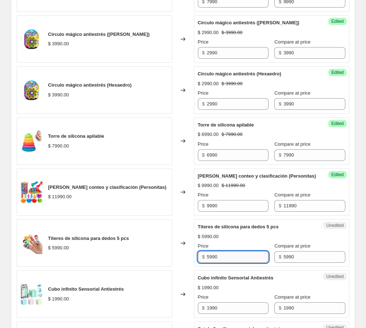
click at [211, 263] on input "5990" at bounding box center [238, 257] width 62 height 12
type input "3990"
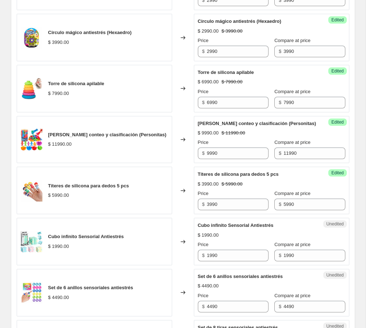
scroll to position [1036, 0]
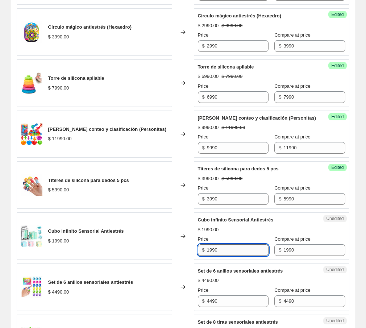
click at [211, 256] on input "1990" at bounding box center [238, 250] width 62 height 12
click at [212, 256] on input "1990" at bounding box center [238, 250] width 62 height 12
type input "1490"
click at [215, 260] on div "Success Edited Cubo infinito Sensorial Antiestrés $ 1490.00 $ 1990.00 Price $ 1…" at bounding box center [271, 235] width 155 height 47
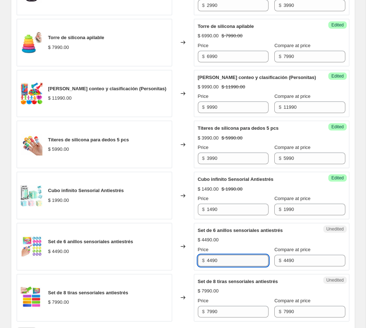
drag, startPoint x: 212, startPoint y: 273, endPoint x: 208, endPoint y: 273, distance: 4.3
click at [208, 266] on input "4490" at bounding box center [238, 261] width 62 height 12
type input "3990"
click at [230, 270] on div "Unedited Set de 6 anillos sensoriales antiestrés $ 4490.00 Price $ 3990 Compare…" at bounding box center [271, 246] width 155 height 47
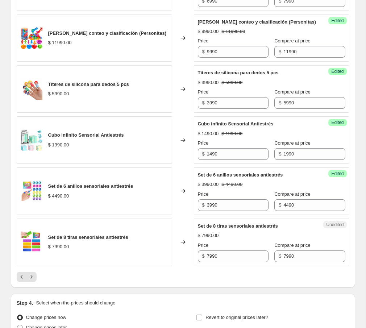
scroll to position [1133, 0]
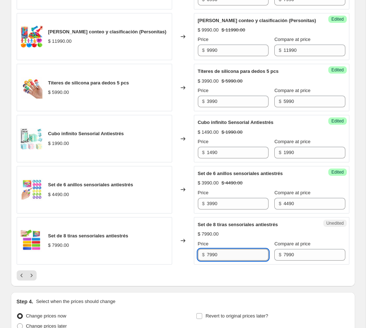
click at [213, 261] on input "7990" at bounding box center [238, 255] width 62 height 12
click at [210, 261] on input "7990" at bounding box center [238, 255] width 62 height 12
type input "6990"
click at [225, 280] on div at bounding box center [183, 275] width 333 height 10
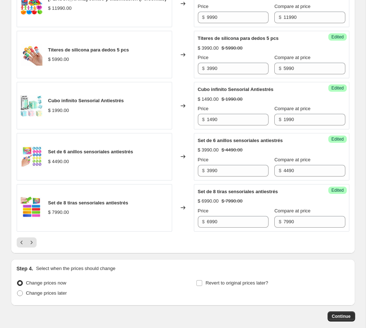
scroll to position [1168, 0]
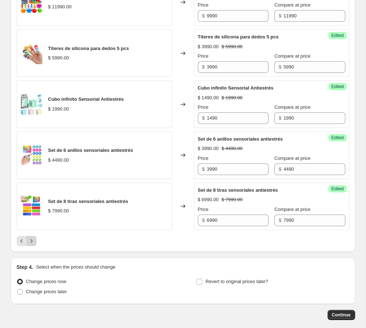
click at [32, 245] on icon "Next" at bounding box center [31, 240] width 7 height 7
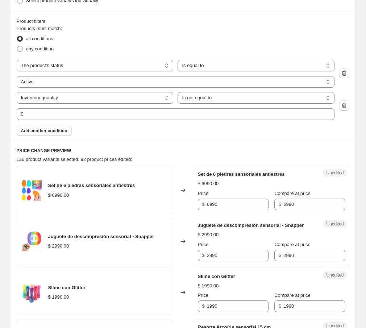
scroll to position [207, 0]
click at [209, 204] on input "6990" at bounding box center [238, 205] width 62 height 12
type input "5990"
drag, startPoint x: 257, startPoint y: 217, endPoint x: 254, endPoint y: 220, distance: 4.6
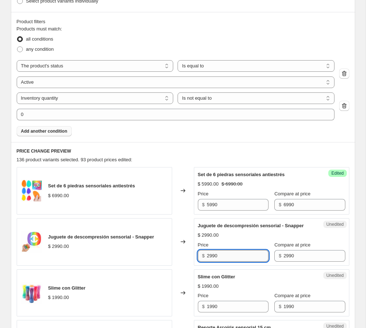
click at [209, 261] on input "2990" at bounding box center [238, 256] width 62 height 12
type input "1990"
click at [234, 266] on div "Unedited Juguete de descompresión sensorial - Snapper $ 2990.00 Price $ 1990 Co…" at bounding box center [271, 241] width 155 height 47
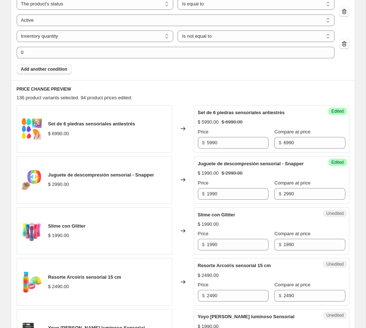
scroll to position [269, 0]
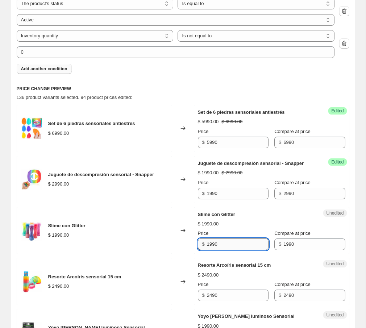
drag, startPoint x: 211, startPoint y: 252, endPoint x: 235, endPoint y: 250, distance: 24.7
click at [211, 250] on input "1990" at bounding box center [238, 244] width 62 height 12
click at [212, 250] on input "1990" at bounding box center [238, 244] width 62 height 12
type input "1590"
click at [229, 254] on div "Success Edited Slime con Glitter $ 1590.00 $ 1990.00 Price $ 1590 Compare at pr…" at bounding box center [271, 230] width 155 height 47
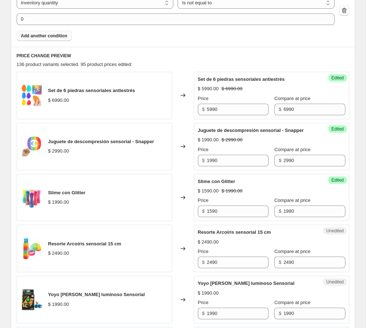
scroll to position [313, 0]
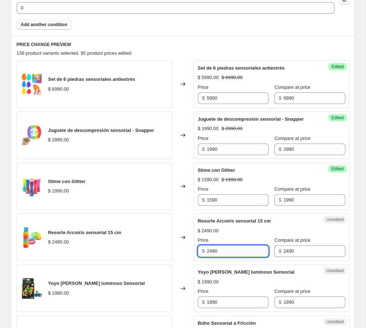
click at [209, 257] on input "2490" at bounding box center [238, 251] width 62 height 12
click at [212, 257] on input "2490" at bounding box center [238, 251] width 62 height 12
type input "1990"
click at [250, 261] on div "Unedited Resorte Arcoíris sensorial 15 cm $ 2490.00 Price $ 1990 Compare at pri…" at bounding box center [271, 236] width 155 height 47
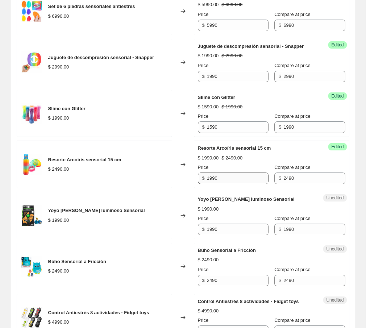
scroll to position [387, 0]
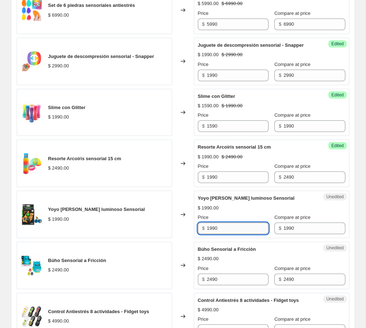
click at [211, 234] on input "1990" at bounding box center [238, 228] width 62 height 12
type input "1490"
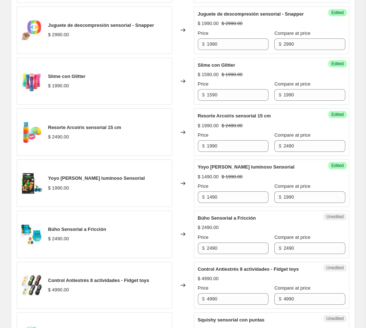
scroll to position [421, 0]
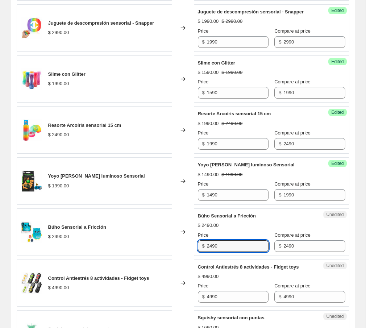
drag, startPoint x: 212, startPoint y: 253, endPoint x: 203, endPoint y: 252, distance: 8.8
click at [203, 252] on div "$ 2490" at bounding box center [233, 246] width 71 height 12
type input "1990"
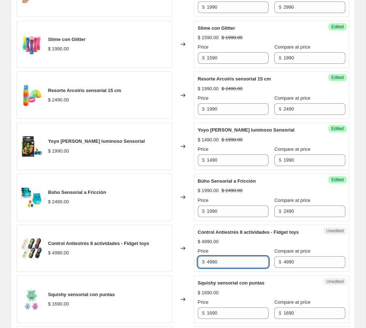
drag, startPoint x: 209, startPoint y: 275, endPoint x: 234, endPoint y: 275, distance: 24.3
click at [209, 268] on input "4990" at bounding box center [238, 262] width 62 height 12
type input "3990"
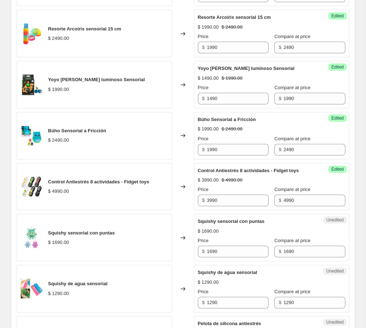
scroll to position [525, 0]
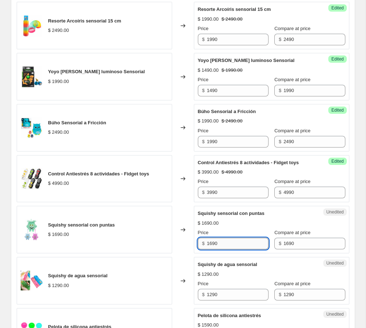
click at [214, 249] on input "1690" at bounding box center [238, 244] width 62 height 12
drag, startPoint x: 212, startPoint y: 258, endPoint x: 244, endPoint y: 259, distance: 32.3
click at [212, 249] on input "1690" at bounding box center [238, 244] width 62 height 12
type input "1390"
click at [243, 273] on div "Unedited Squishy de agua sensorial $ 1290.00 Price $ 1290 Compare at price $ 12…" at bounding box center [271, 280] width 155 height 47
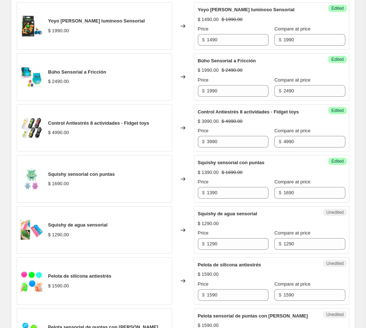
scroll to position [582, 0]
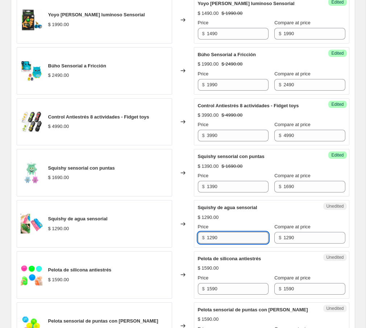
click at [215, 243] on input "1290" at bounding box center [238, 238] width 62 height 12
drag, startPoint x: 212, startPoint y: 252, endPoint x: 199, endPoint y: 252, distance: 12.7
click at [199, 243] on div "$ 1290" at bounding box center [233, 238] width 71 height 12
type input "990"
click at [209, 266] on div "Unedited Pelota de silicona antiestrés $ 1590.00 Price $ 1590 Compare at price …" at bounding box center [271, 274] width 155 height 47
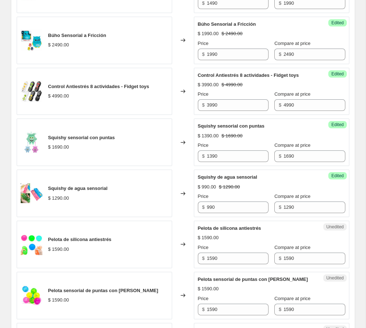
scroll to position [629, 0]
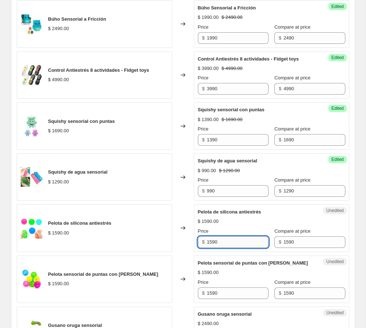
click at [212, 248] on input "1590" at bounding box center [238, 242] width 62 height 12
type input "1290"
click at [234, 252] on div "Unedited Pelota de silicona antiestrés $ 1590.00 Price $ 1290 Compare at price …" at bounding box center [271, 227] width 155 height 47
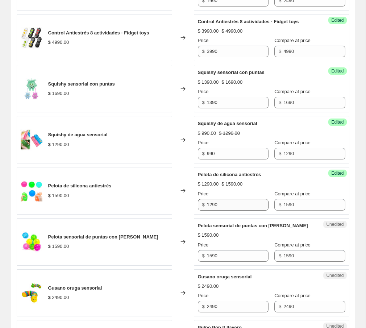
scroll to position [666, 0]
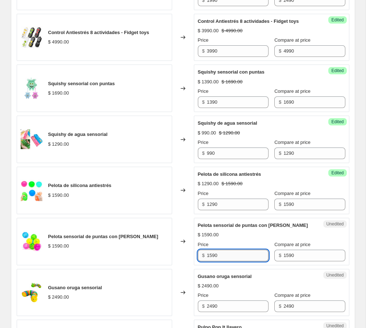
click at [213, 261] on input "1590" at bounding box center [238, 256] width 62 height 12
type input "1290"
click at [211, 279] on div "Set de 6 piedras sensoriales antiestrés $ 6990.00 Changed to Success Edited Set…" at bounding box center [183, 216] width 333 height 1017
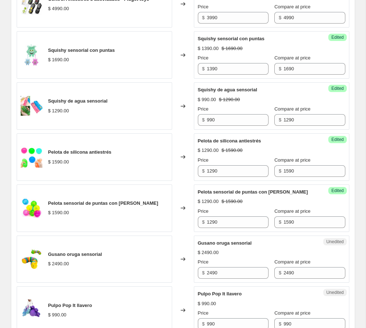
scroll to position [712, 0]
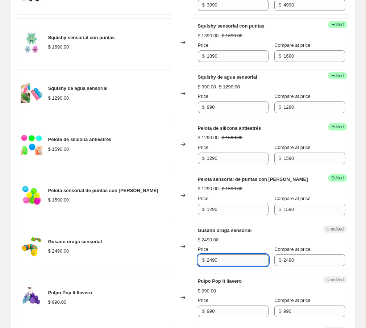
click at [215, 266] on input "2490" at bounding box center [238, 260] width 62 height 12
drag, startPoint x: 212, startPoint y: 274, endPoint x: 202, endPoint y: 274, distance: 10.2
click at [202, 266] on div "$ 2490" at bounding box center [233, 260] width 71 height 12
type input "1990"
click at [212, 285] on div "Set de 6 piedras sensoriales antiestrés $ 6990.00 Changed to Success Edited Set…" at bounding box center [183, 170] width 333 height 1017
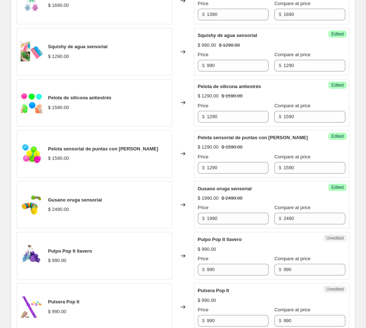
scroll to position [754, 0]
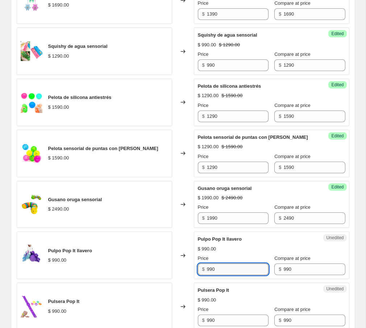
click at [214, 275] on input "990" at bounding box center [238, 269] width 62 height 12
click at [210, 275] on input "990" at bounding box center [238, 269] width 62 height 12
type input "790"
click at [225, 296] on div "Set de 6 piedras sensoriales antiestrés $ 6990.00 Changed to Success Edited Set…" at bounding box center [183, 128] width 333 height 1017
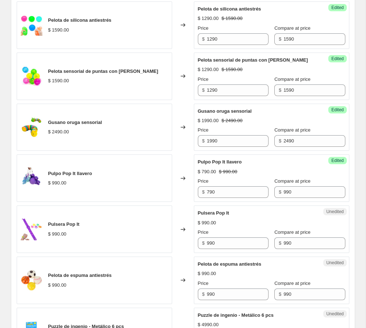
scroll to position [833, 0]
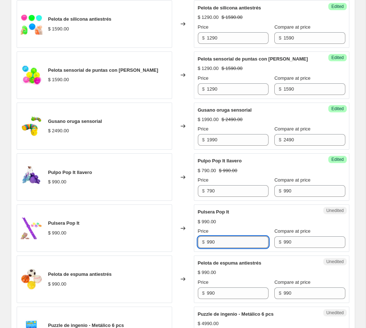
click at [211, 248] on input "990" at bounding box center [238, 242] width 62 height 12
type input "590"
click at [222, 269] on div "Set de 6 piedras sensoriales antiestrés $ 6990.00 Changed to Success Edited Set…" at bounding box center [183, 49] width 333 height 1017
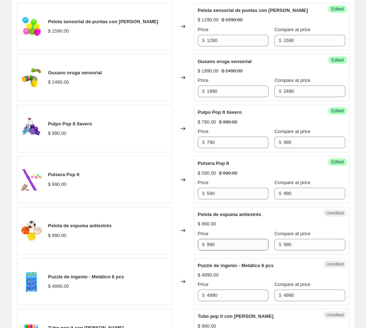
scroll to position [882, 0]
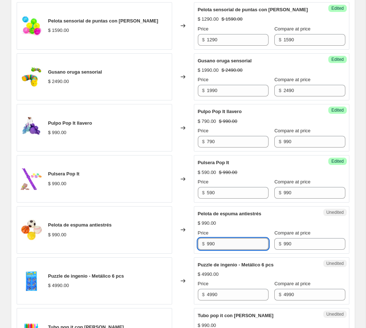
click at [211, 250] on input "990" at bounding box center [238, 244] width 62 height 12
type input "790"
click at [236, 272] on div "Unedited Puzzle de ingenio - Metálico 6 pcs $ 4990.00 Price $ 4990 Compare at p…" at bounding box center [271, 280] width 155 height 47
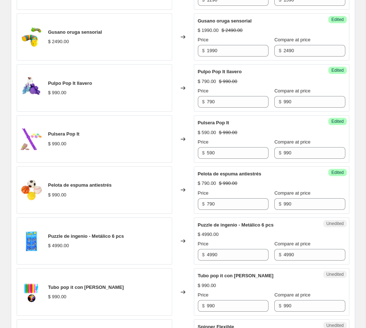
scroll to position [932, 0]
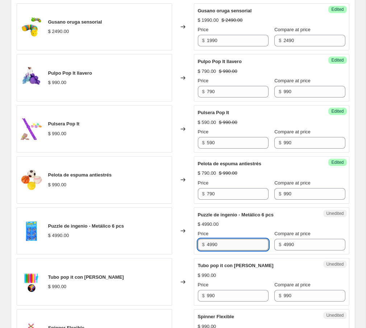
click at [210, 250] on input "4990" at bounding box center [238, 245] width 62 height 12
type input "3990"
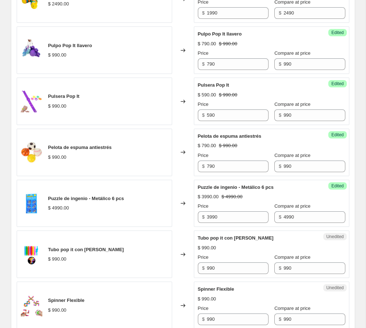
scroll to position [980, 0]
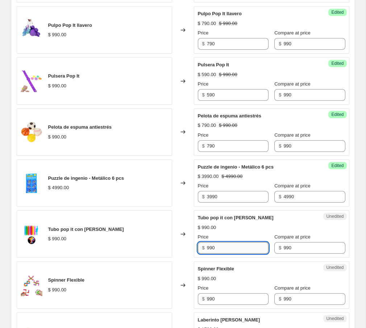
click at [217, 254] on input "990" at bounding box center [238, 248] width 62 height 12
click at [209, 254] on input "990" at bounding box center [238, 248] width 62 height 12
type input "790"
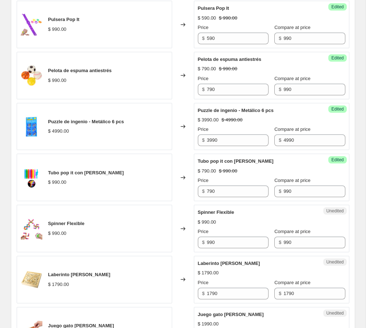
scroll to position [1042, 0]
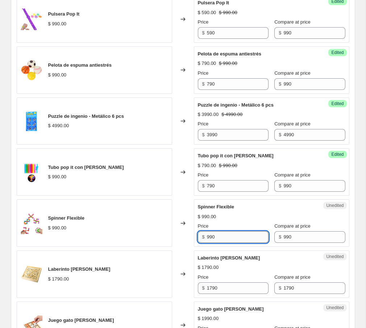
click at [211, 243] on input "990" at bounding box center [238, 237] width 62 height 12
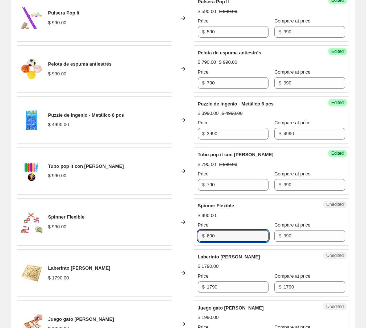
type input "690"
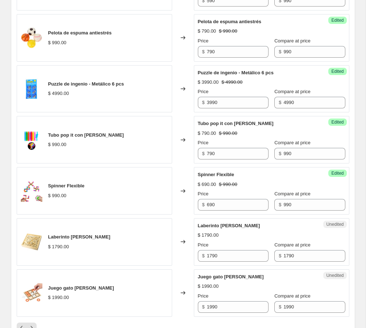
scroll to position [1076, 0]
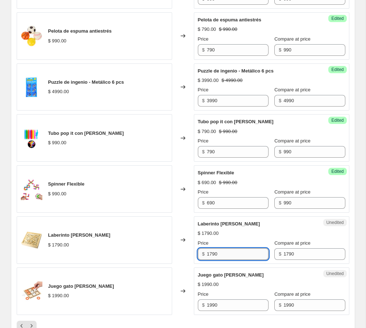
click at [211, 260] on input "1790" at bounding box center [238, 254] width 62 height 12
type input "1490"
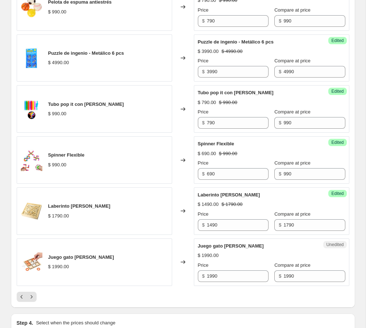
scroll to position [1115, 0]
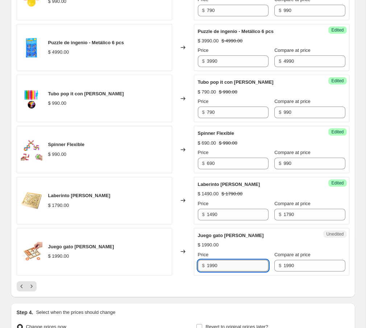
click at [215, 271] on input "1990" at bounding box center [238, 266] width 62 height 12
drag, startPoint x: 211, startPoint y: 281, endPoint x: 222, endPoint y: 281, distance: 11.2
click at [211, 271] on input "1990" at bounding box center [238, 266] width 62 height 12
type input "1590"
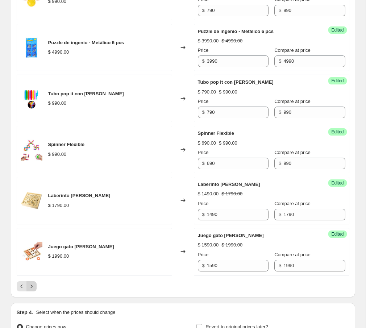
click at [33, 290] on icon "Next" at bounding box center [31, 286] width 7 height 7
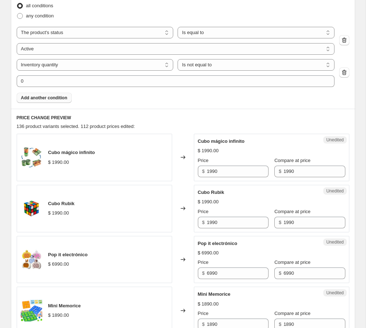
scroll to position [240, 0]
click at [211, 170] on input "1990" at bounding box center [238, 172] width 62 height 12
type input "1590"
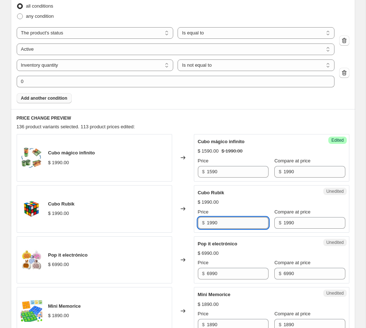
click at [216, 219] on input "1990" at bounding box center [238, 223] width 62 height 12
click at [213, 224] on input "1990" at bounding box center [238, 223] width 62 height 12
type input "1790"
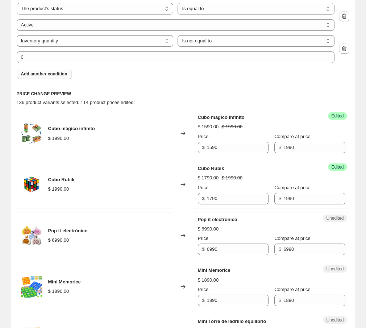
scroll to position [266, 0]
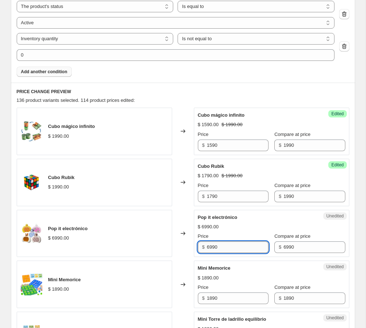
click at [210, 249] on input "6990" at bounding box center [238, 247] width 62 height 12
type input "4990"
click at [256, 261] on div "Unedited Mini Memorice $ 1890.00 Price $ 1890 Compare at price $ 1890" at bounding box center [271, 284] width 155 height 47
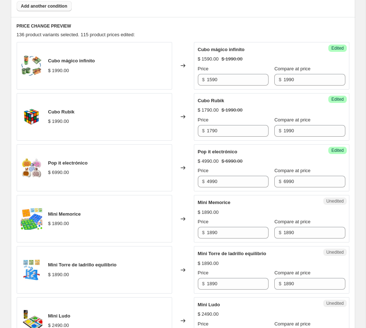
scroll to position [334, 0]
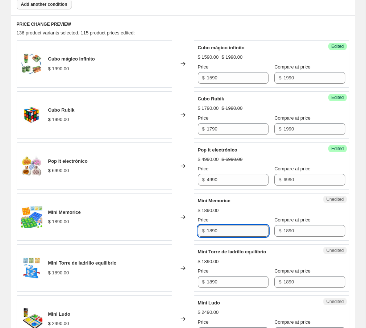
click at [212, 231] on input "1890" at bounding box center [238, 231] width 62 height 12
type input "1590"
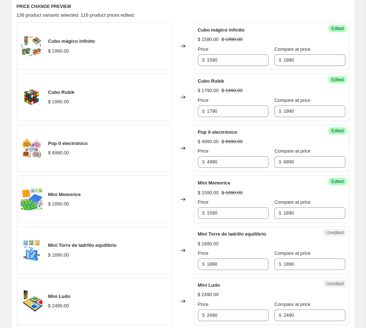
scroll to position [357, 0]
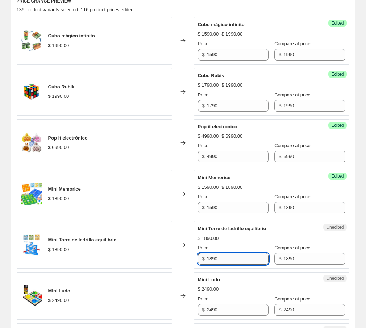
click at [213, 258] on input "1890" at bounding box center [238, 259] width 62 height 12
type input "1590"
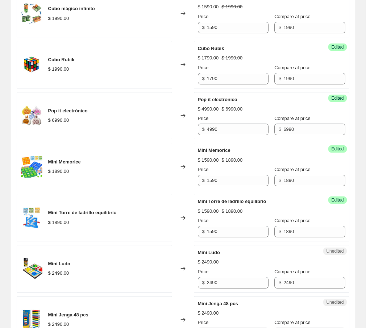
scroll to position [385, 0]
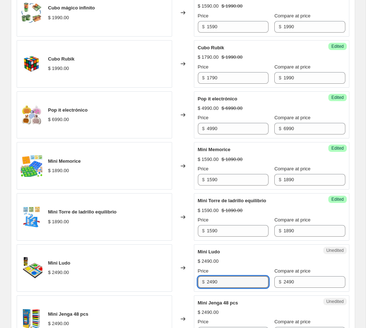
drag, startPoint x: 213, startPoint y: 280, endPoint x: 203, endPoint y: 280, distance: 9.4
click at [203, 280] on div "$ 2490" at bounding box center [233, 282] width 71 height 12
type input "1990"
click at [221, 266] on div "Mini Ludo $ 2490.00 Price $ 1990 Compare at price $ 2490" at bounding box center [271, 267] width 147 height 39
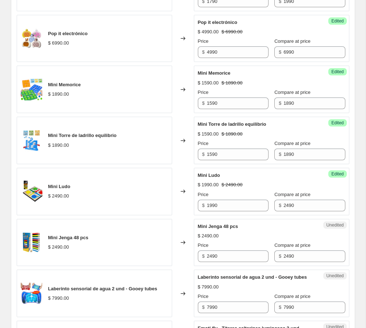
scroll to position [462, 0]
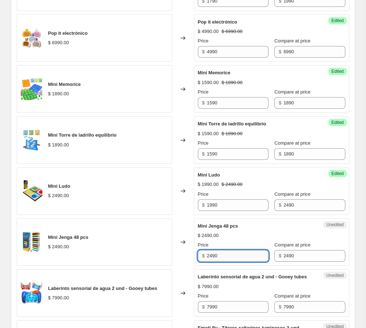
click at [216, 259] on input "2490" at bounding box center [238, 256] width 62 height 12
drag, startPoint x: 212, startPoint y: 256, endPoint x: 207, endPoint y: 256, distance: 4.7
click at [207, 256] on input "2490" at bounding box center [238, 256] width 62 height 12
type input "1990"
click at [207, 263] on div "Unedited Mini Jenga 48 pcs $ 2490.00 Price $ 1990 Compare at price $ 2490" at bounding box center [271, 241] width 155 height 47
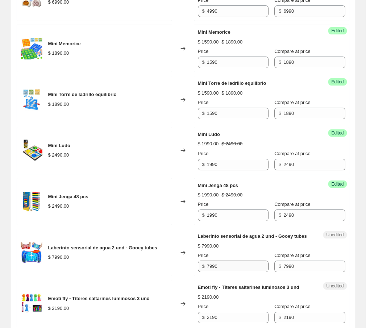
scroll to position [513, 0]
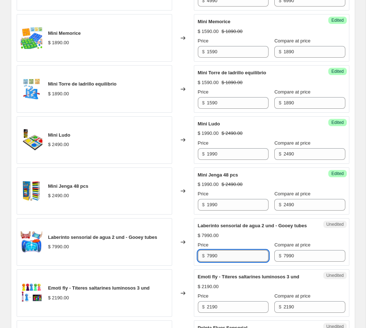
click at [210, 262] on input "7990" at bounding box center [238, 256] width 62 height 12
type input "5990"
click at [252, 247] on div "Laberinto sensorial de agua 2 und - Gooey tubes $ 7990.00 Price $ 5990 Compare …" at bounding box center [271, 241] width 147 height 39
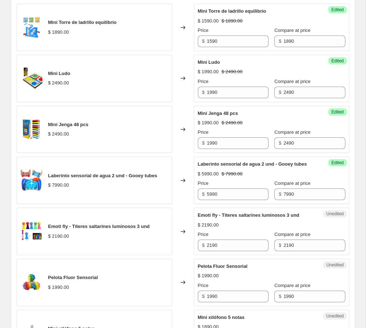
scroll to position [575, 0]
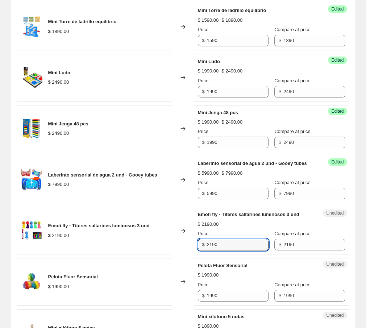
drag, startPoint x: 213, startPoint y: 259, endPoint x: 201, endPoint y: 259, distance: 11.3
click at [201, 250] on div "$ 2190" at bounding box center [233, 245] width 71 height 12
type input "1890"
click at [211, 271] on div "Cubo mágico infinito $ 1990.00 Changed to Success Edited Cubo mágico infinito $…" at bounding box center [183, 205] width 333 height 813
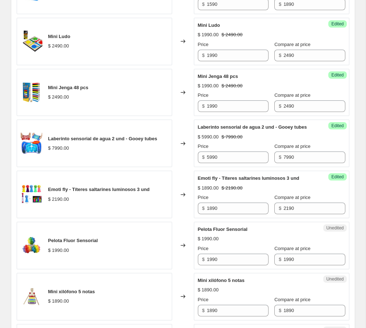
scroll to position [616, 0]
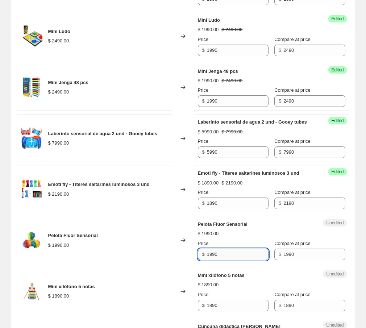
click at [210, 260] on input "1990" at bounding box center [238, 255] width 62 height 12
type input "1590"
click at [219, 281] on div "Cubo mágico infinito $ 1990.00 Changed to Success Edited Cubo mágico infinito $…" at bounding box center [183, 164] width 333 height 813
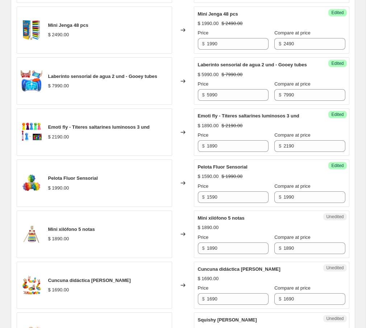
scroll to position [679, 0]
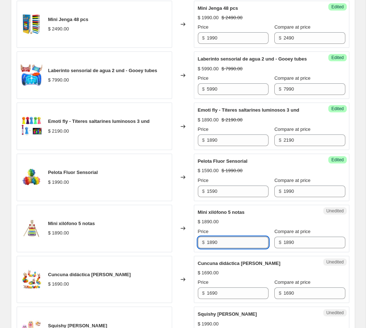
click at [211, 248] on input "1890" at bounding box center [238, 243] width 62 height 12
type input "1490"
click at [238, 252] on div "Unedited Mini xilófono 5 notas $ 1890.00 Price $ 1490 Compare at price $ 1890" at bounding box center [271, 228] width 155 height 47
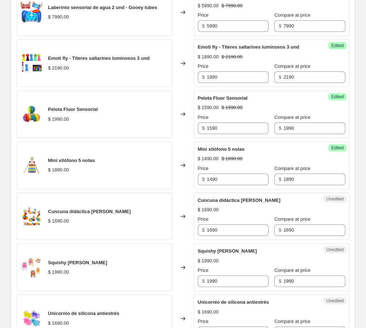
scroll to position [743, 0]
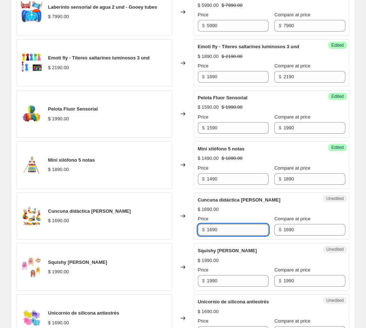
click at [212, 236] on input "1690" at bounding box center [238, 230] width 62 height 12
type input "1290"
click at [259, 240] on div "Success Edited [PERSON_NAME] didáctica [PERSON_NAME] $ 1290.00 $ 1690.00 Price …" at bounding box center [271, 215] width 155 height 47
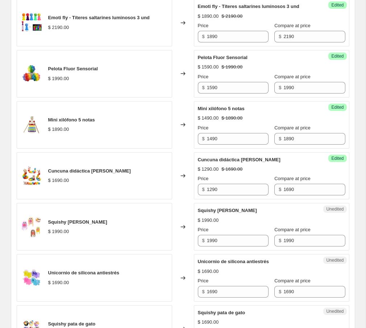
scroll to position [784, 0]
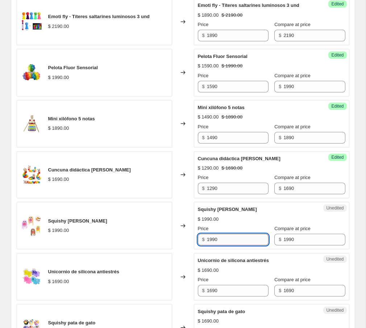
click at [213, 245] on input "1990" at bounding box center [238, 240] width 62 height 12
type input "1690"
click at [212, 249] on div "Success Edited Squishy [PERSON_NAME] $ 1690.00 $ 1990.00 Price $ 1690 Compare a…" at bounding box center [271, 225] width 155 height 47
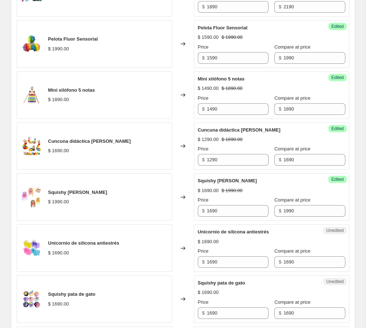
scroll to position [821, 0]
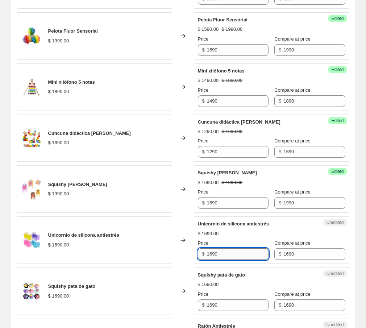
click at [211, 260] on input "1690" at bounding box center [238, 254] width 62 height 12
type input "1390"
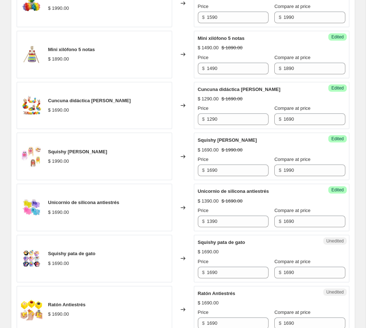
scroll to position [854, 0]
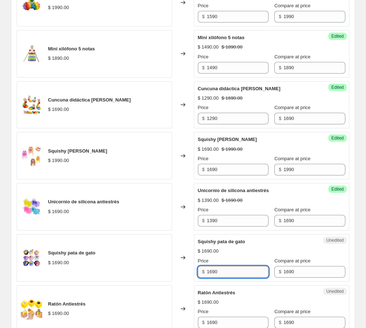
click at [209, 278] on input "1690" at bounding box center [238, 272] width 62 height 12
type input "1290"
click at [250, 282] on div "Unedited Squishy pata de gato $ 1690.00 Price $ 1290 Compare at price $ 1690" at bounding box center [271, 257] width 155 height 47
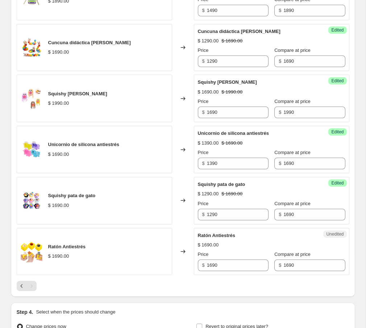
scroll to position [913, 0]
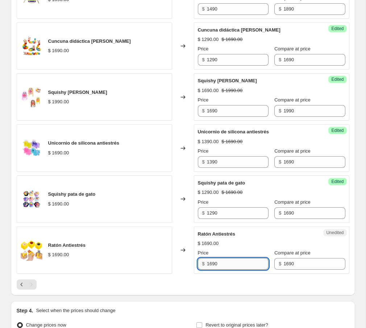
drag, startPoint x: 211, startPoint y: 277, endPoint x: 256, endPoint y: 280, distance: 44.7
click at [211, 270] on input "1690" at bounding box center [238, 264] width 62 height 12
type input "1290"
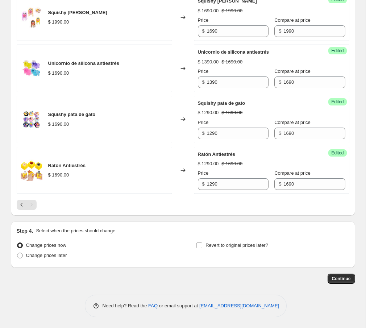
scroll to position [999, 0]
click at [250, 248] on span "Revert to original prices later?" at bounding box center [236, 244] width 63 height 5
click at [202, 248] on input "Revert to original prices later?" at bounding box center [199, 245] width 6 height 6
checkbox input "true"
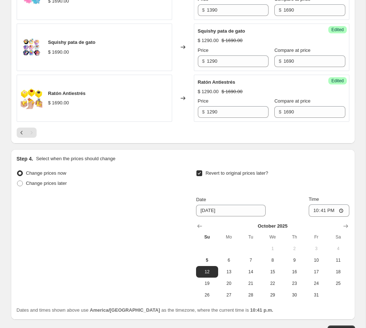
scroll to position [1069, 0]
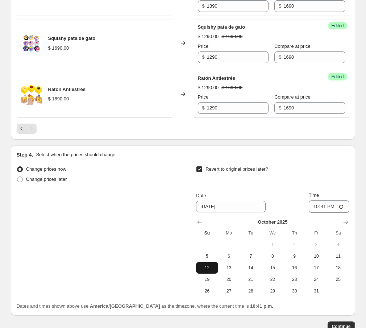
click at [207, 271] on span "12" at bounding box center [207, 268] width 16 height 6
click at [317, 213] on input "22:41" at bounding box center [329, 206] width 41 height 12
click at [309, 213] on input "22:41" at bounding box center [329, 206] width 41 height 12
type input "23:59"
click at [320, 186] on div "Revert to original prices later?" at bounding box center [272, 175] width 153 height 22
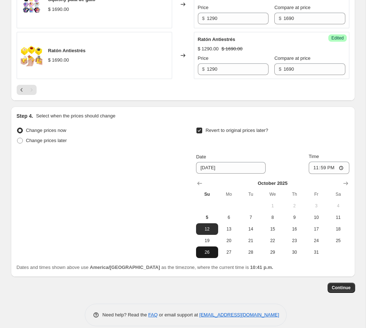
scroll to position [1118, 0]
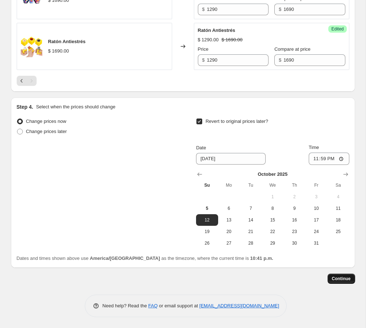
click at [335, 282] on span "Continue" at bounding box center [341, 279] width 19 height 6
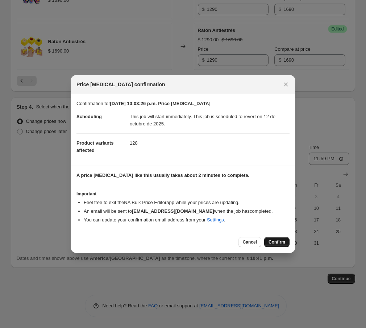
click at [274, 240] on span "Confirm" at bounding box center [276, 242] width 17 height 6
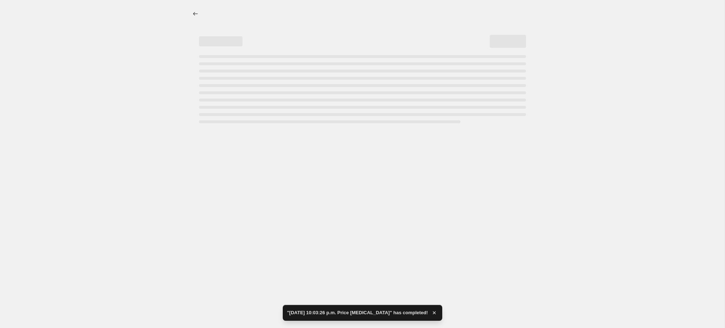
select select "product_status"
select select "inventory_quantity"
select select "not_equal"
